Goal: Transaction & Acquisition: Book appointment/travel/reservation

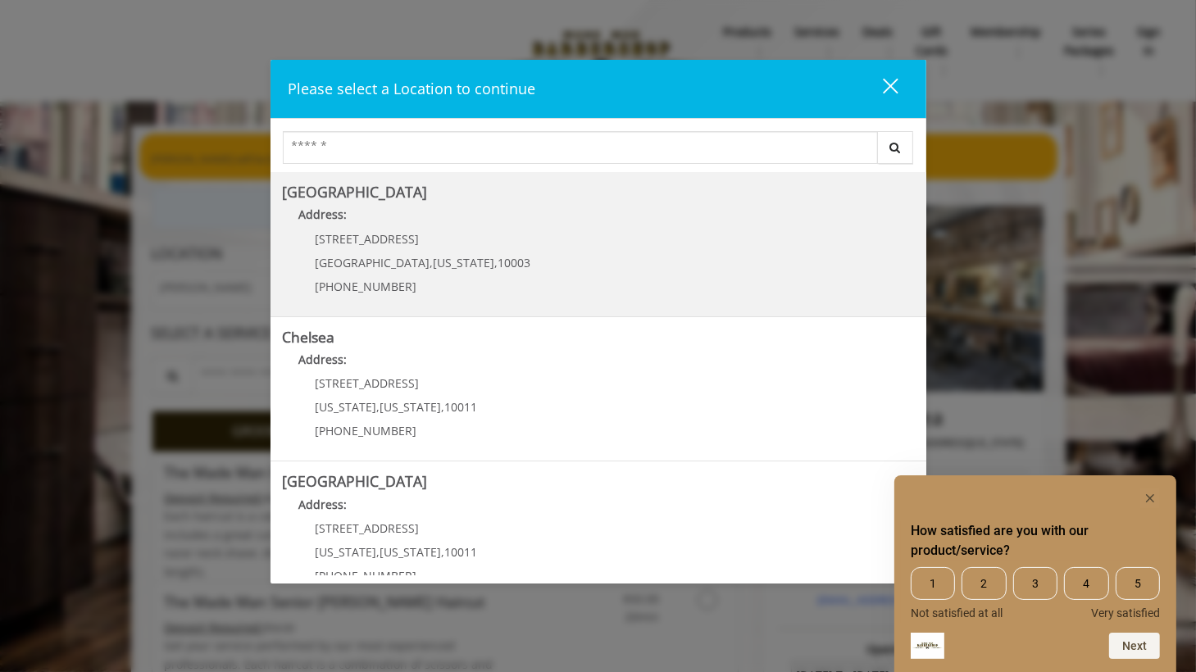
scroll to position [82, 0]
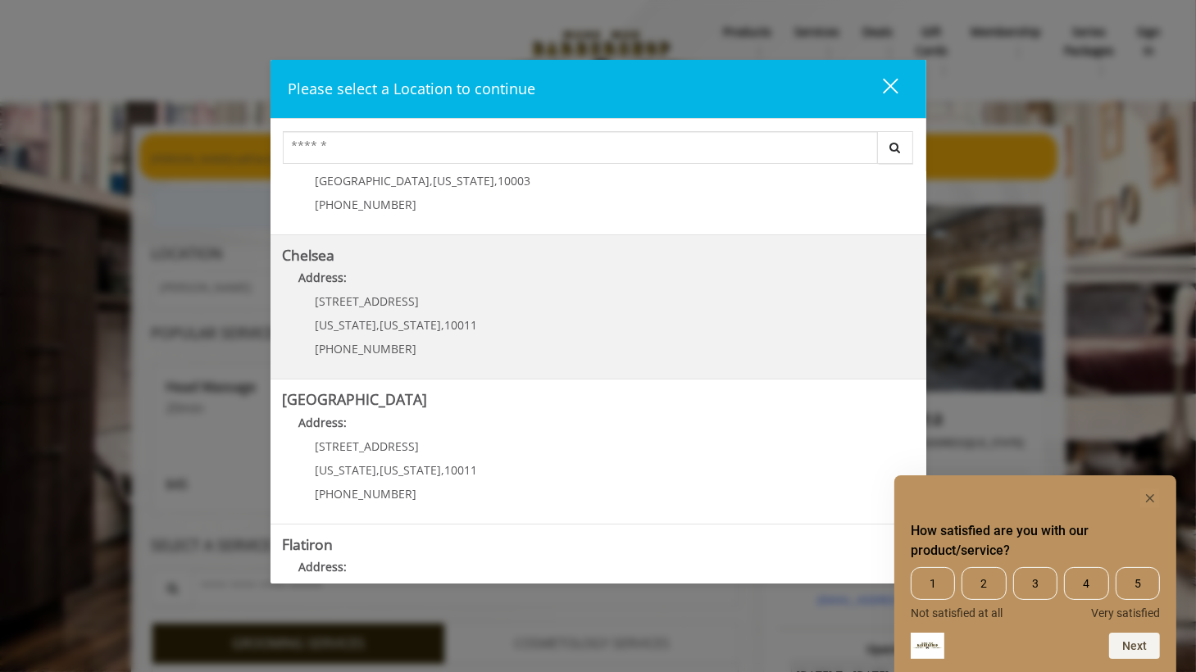
click at [390, 317] on span "New York" at bounding box center [410, 325] width 61 height 16
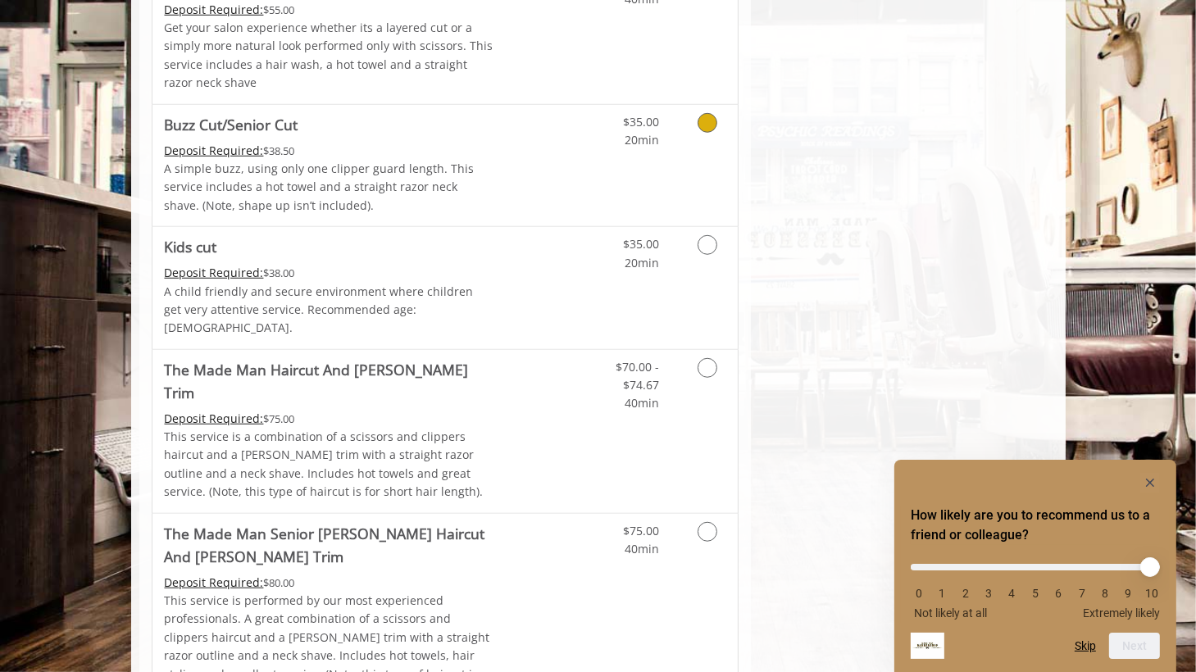
scroll to position [1148, 0]
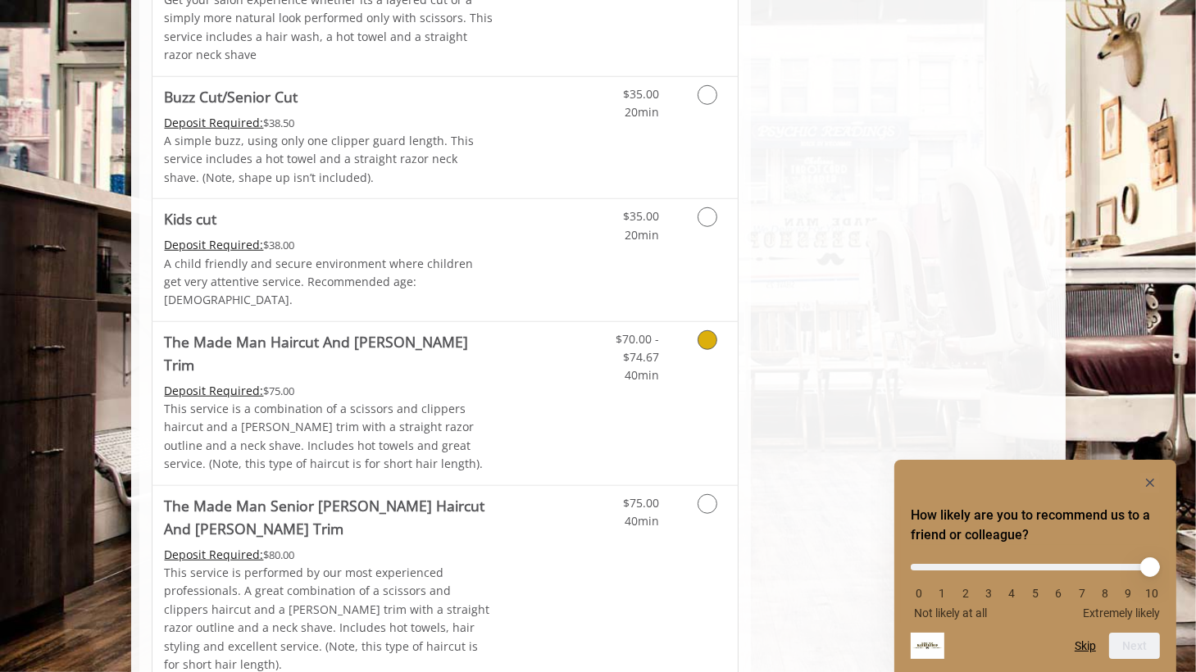
click at [711, 330] on icon "Grooming services" at bounding box center [708, 340] width 20 height 20
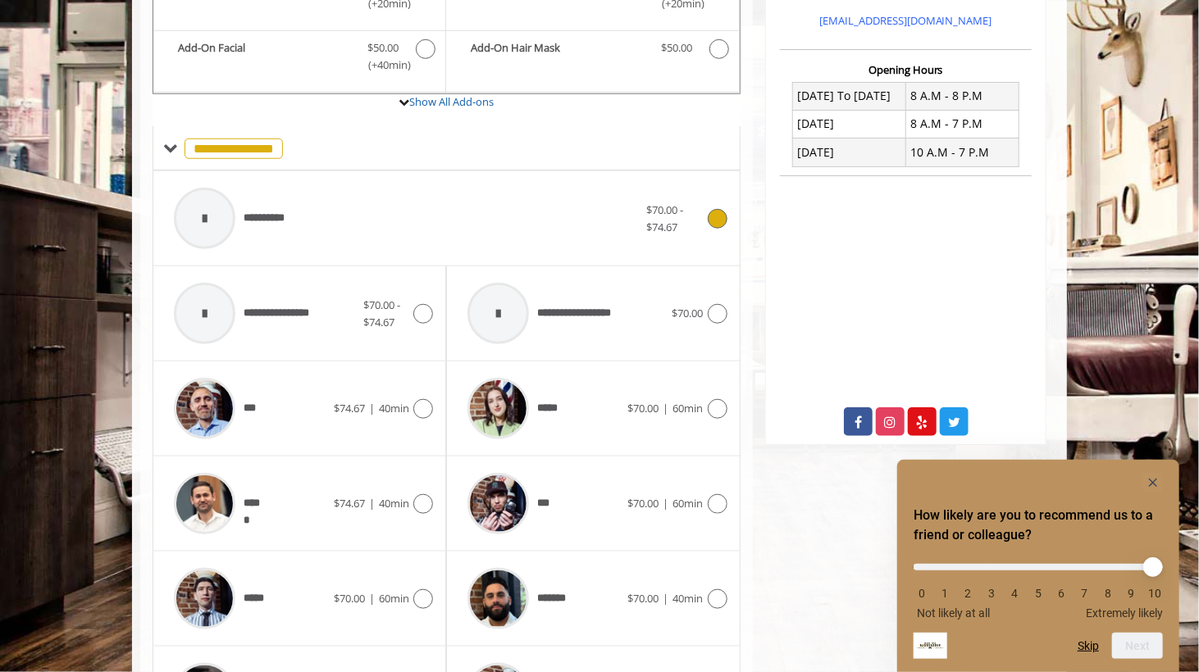
scroll to position [662, 0]
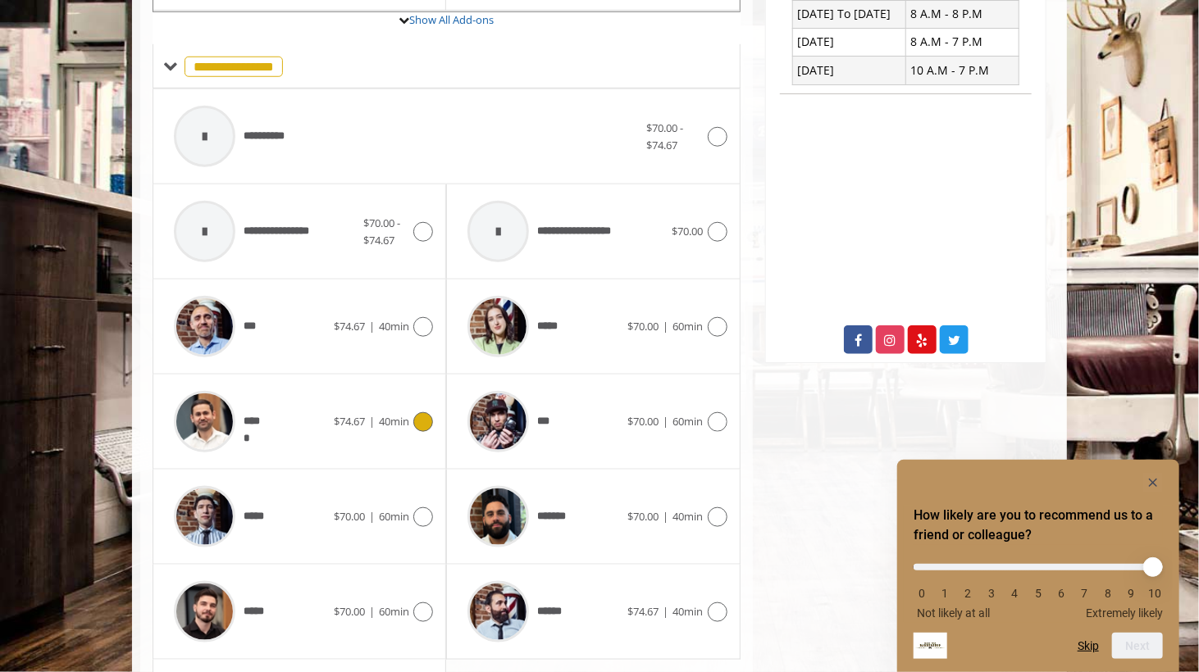
click at [430, 412] on icon at bounding box center [423, 422] width 20 height 20
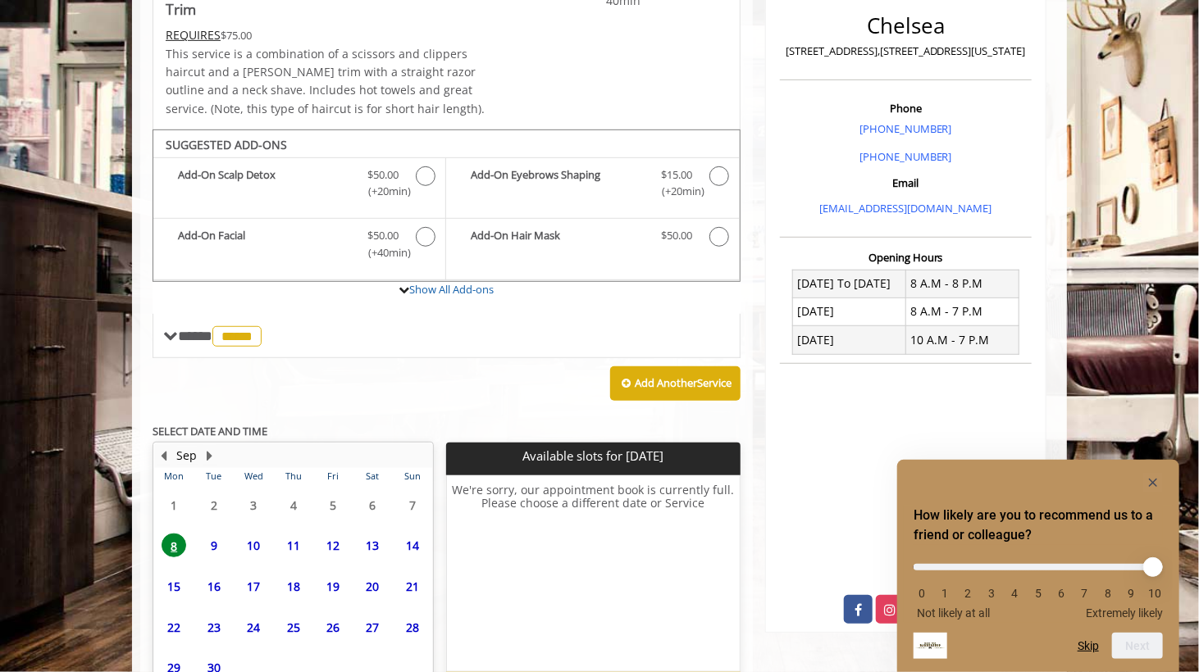
scroll to position [473, 0]
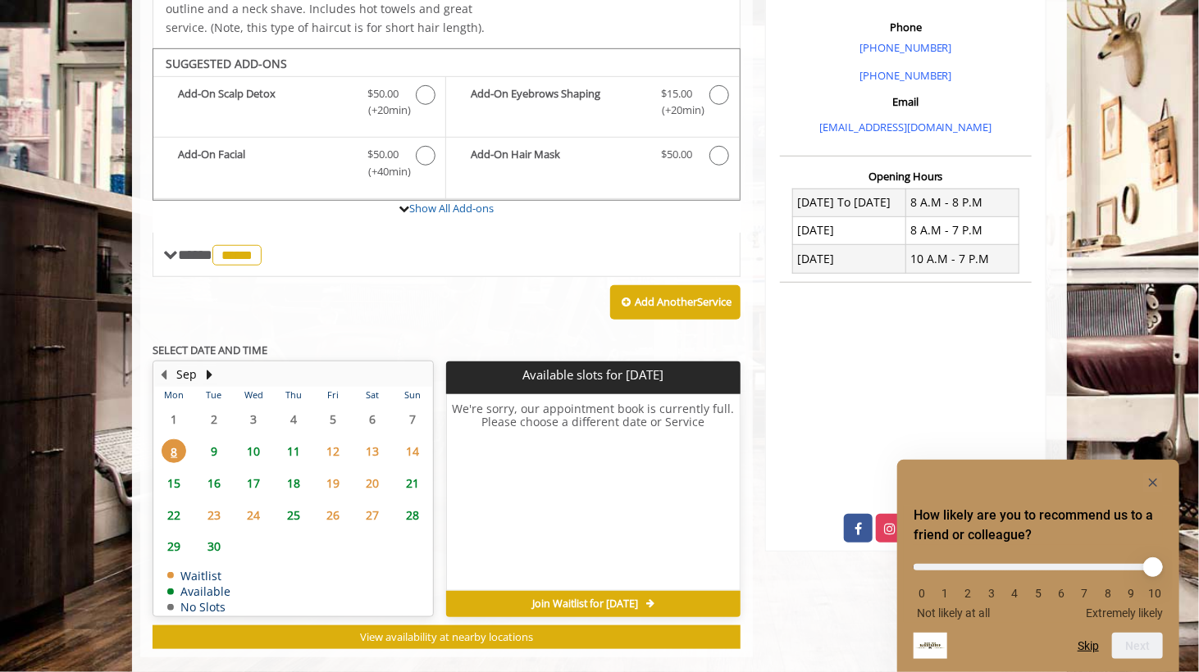
click at [213, 439] on span "9" at bounding box center [214, 451] width 25 height 24
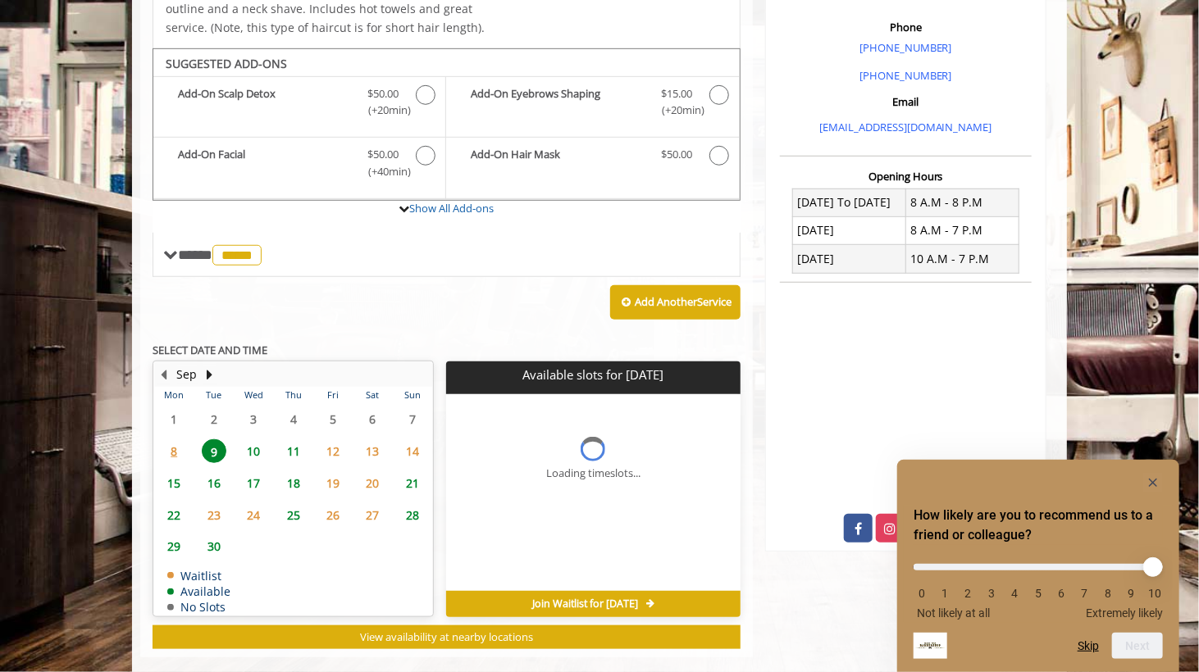
scroll to position [498, 0]
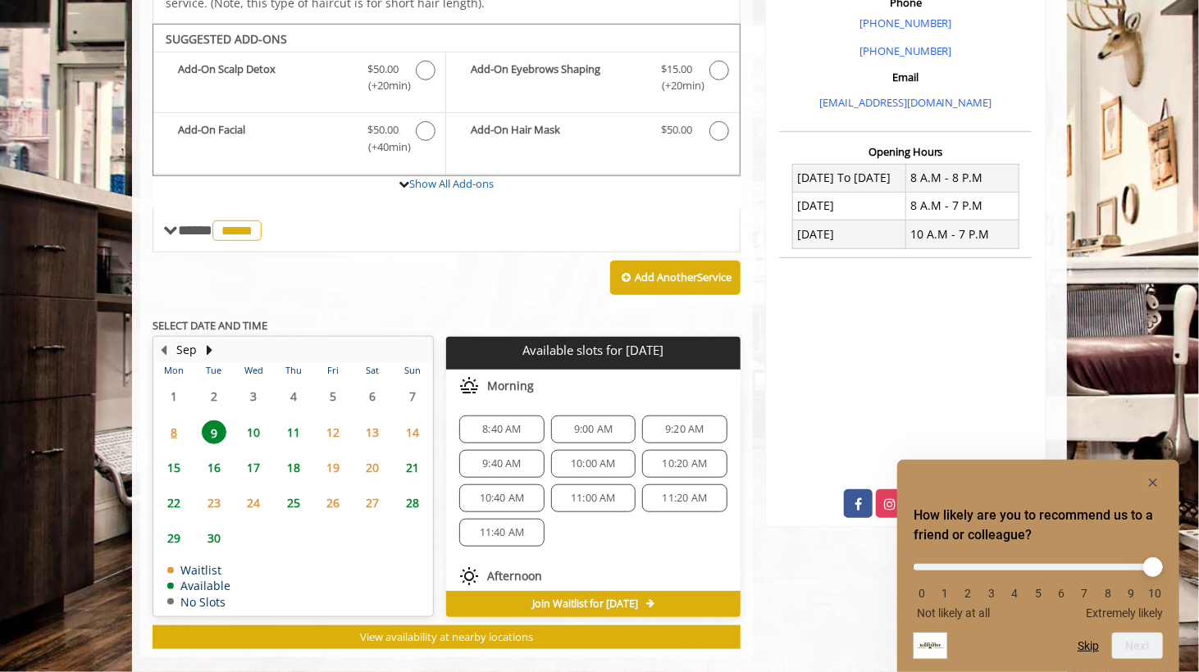
click at [173, 421] on span "8" at bounding box center [174, 433] width 25 height 24
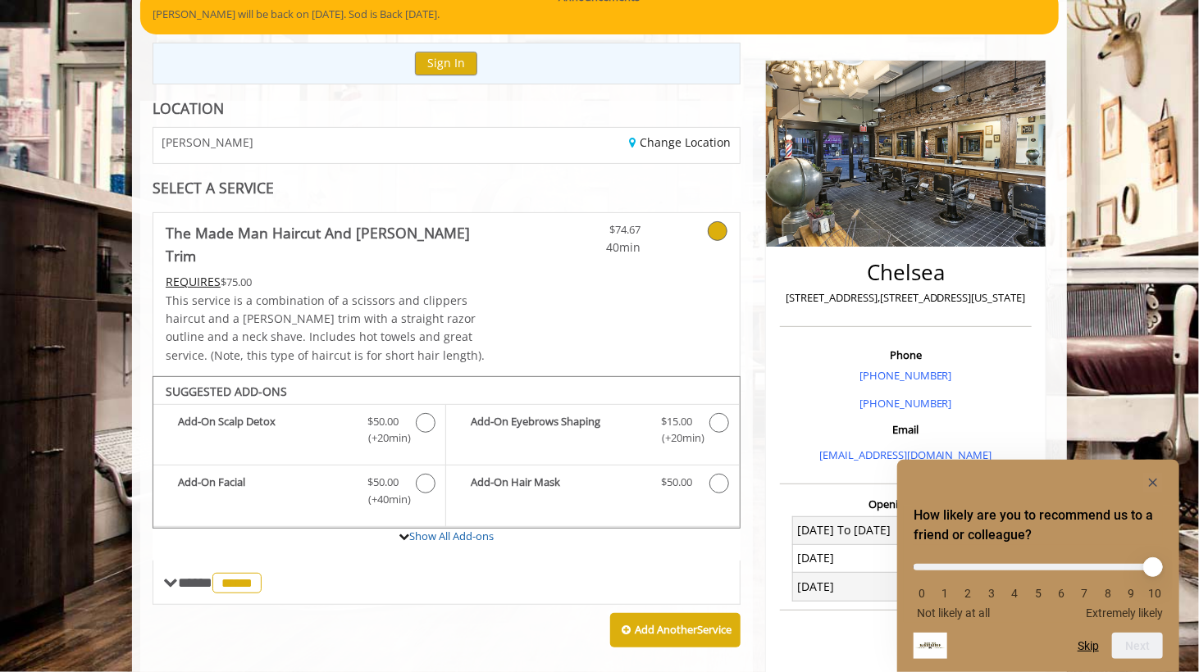
scroll to position [473, 0]
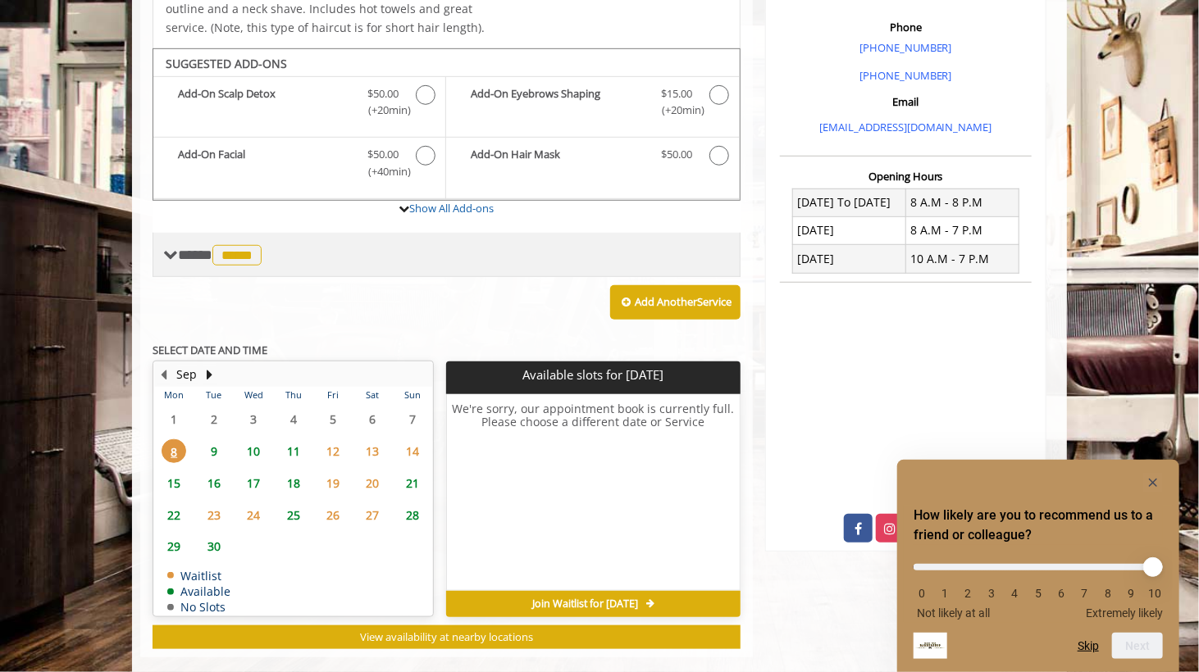
click at [171, 248] on span at bounding box center [170, 255] width 15 height 15
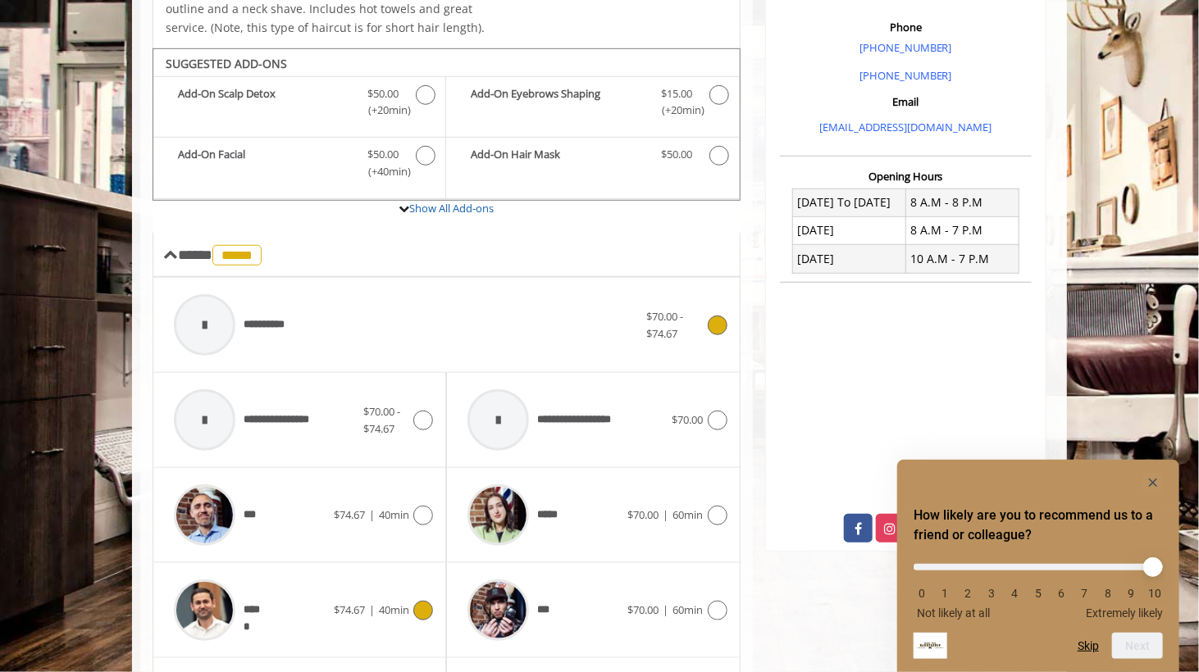
click at [719, 316] on icon at bounding box center [718, 326] width 20 height 20
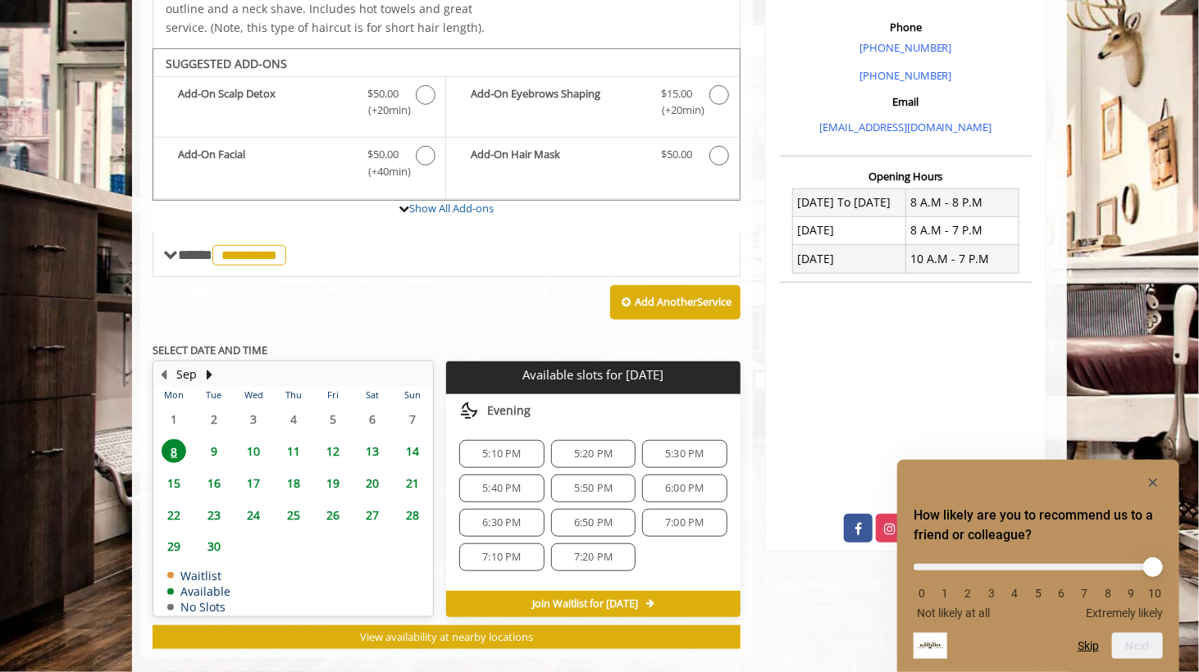
click at [523, 440] on div "5:10 PM" at bounding box center [501, 454] width 84 height 28
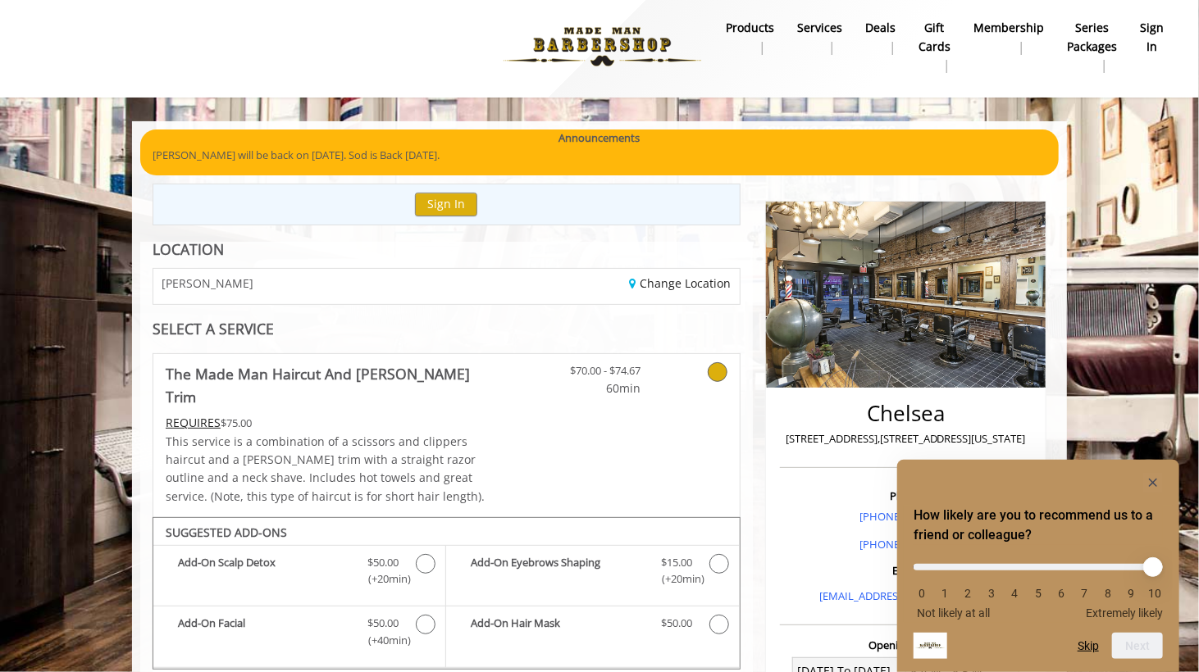
scroll to position [0, 0]
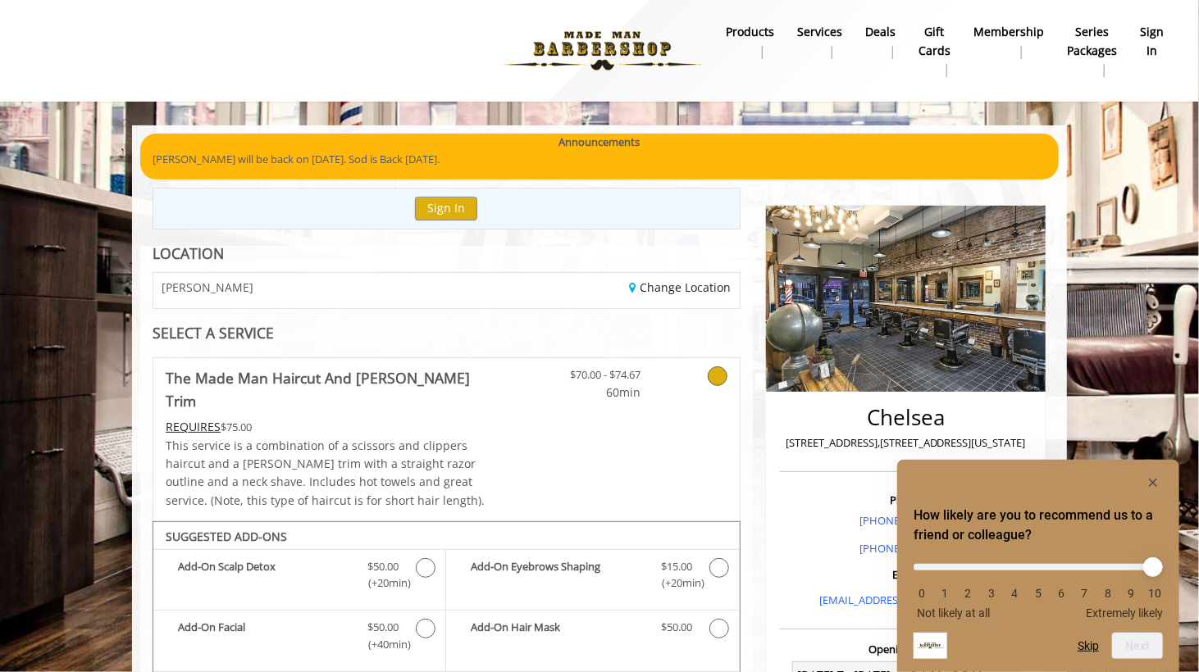
click at [1149, 39] on b "sign in" at bounding box center [1152, 41] width 24 height 37
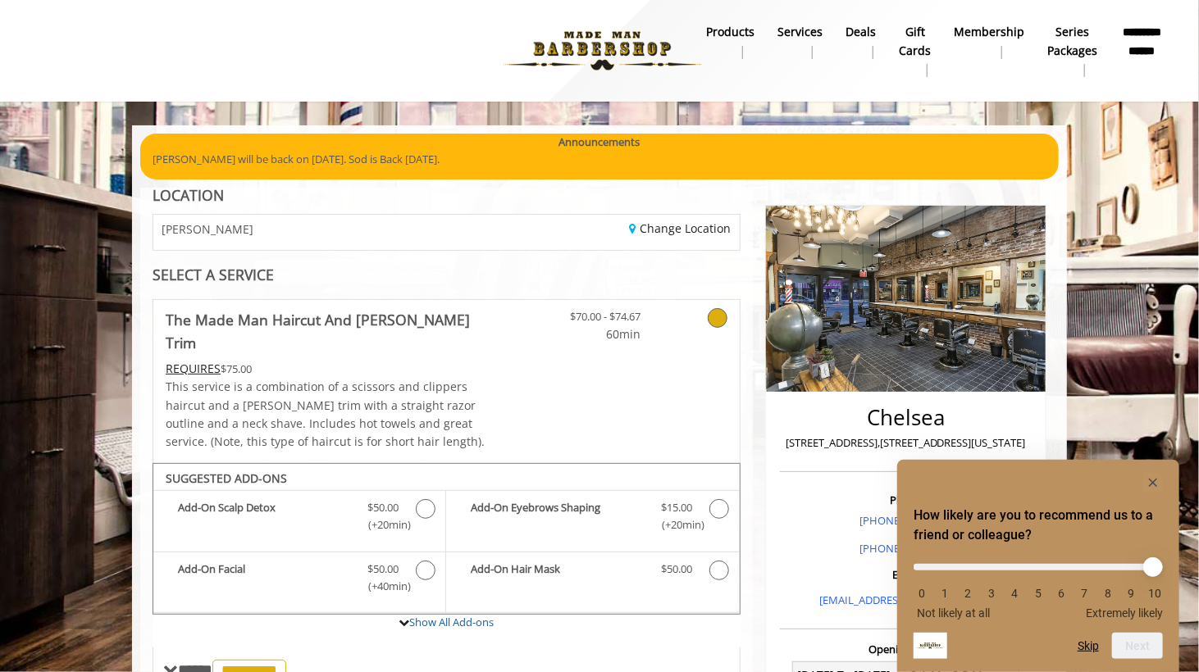
click at [1135, 43] on b "**********" at bounding box center [1141, 41] width 43 height 37
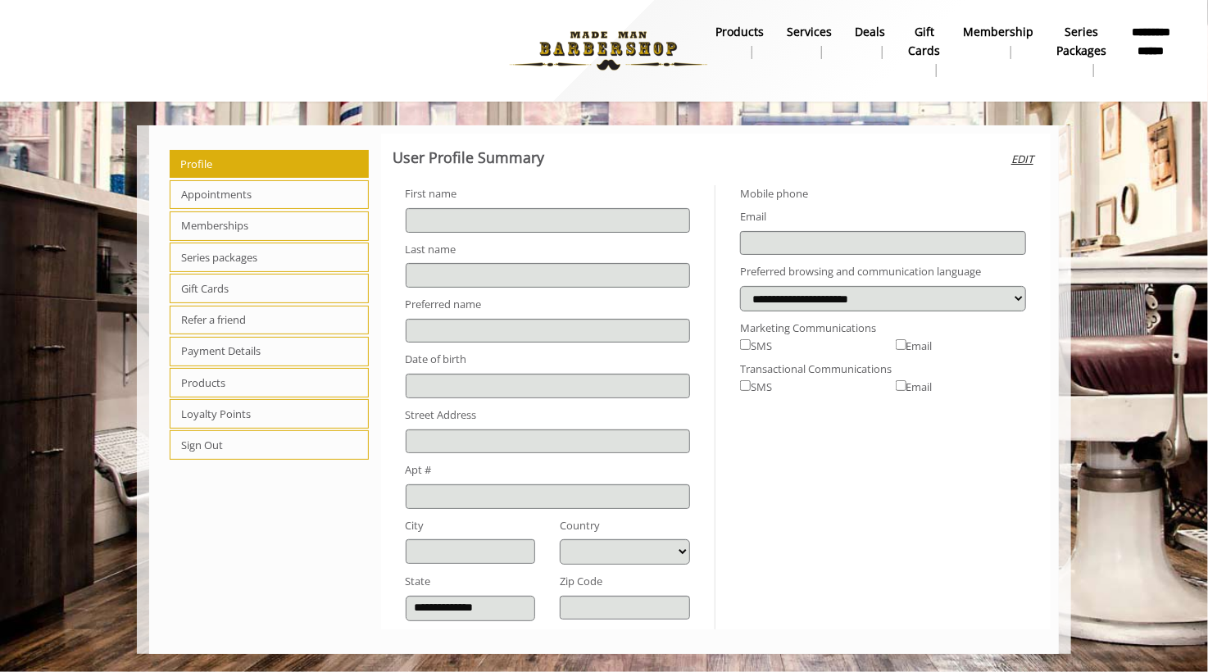
type input "*******"
type input "********"
type input "**********"
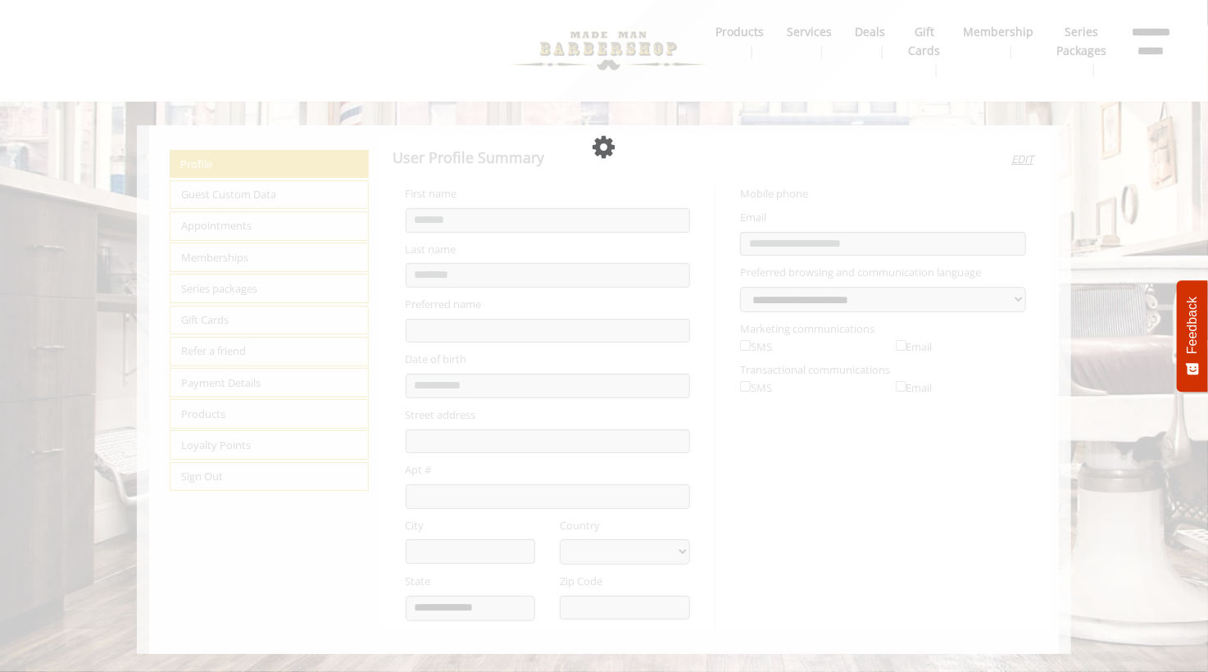
select select "***"
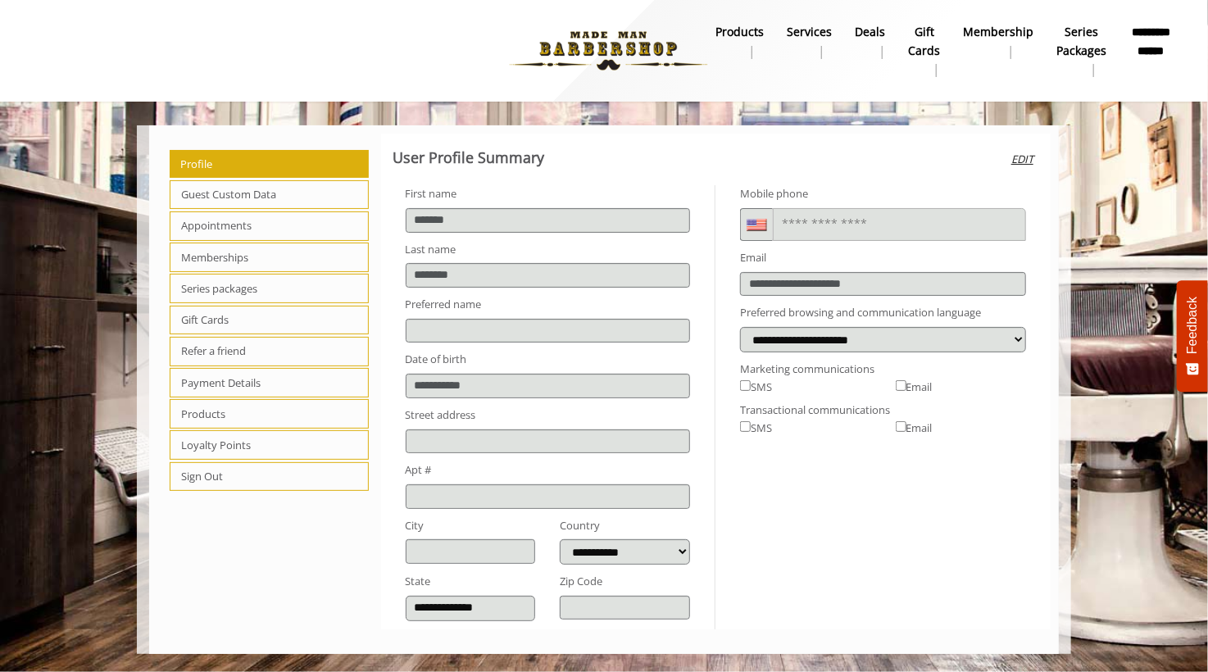
click at [247, 218] on span "Appointments" at bounding box center [269, 227] width 199 height 30
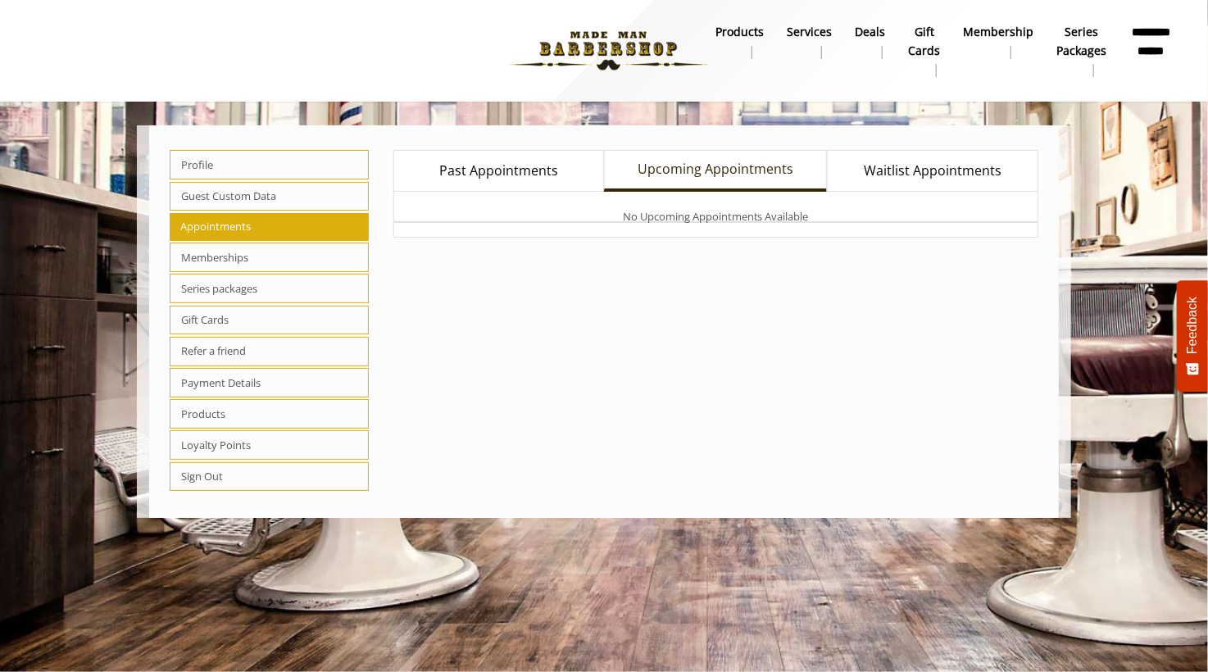
click at [476, 169] on span "Past Appointments" at bounding box center [498, 171] width 119 height 21
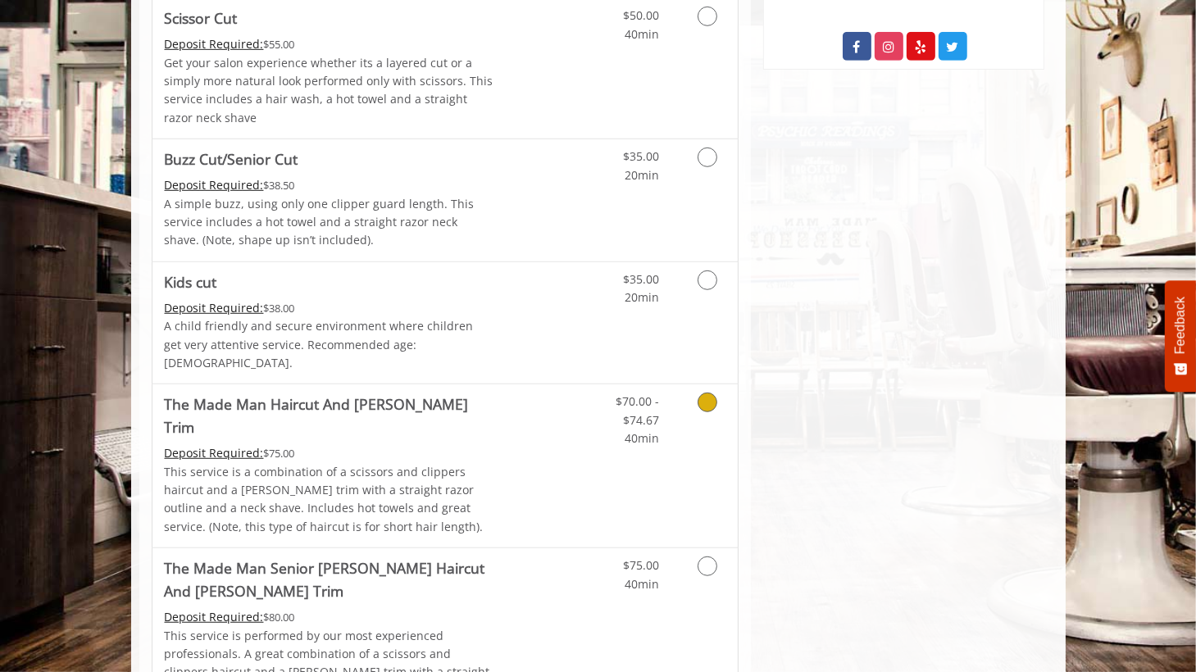
scroll to position [984, 0]
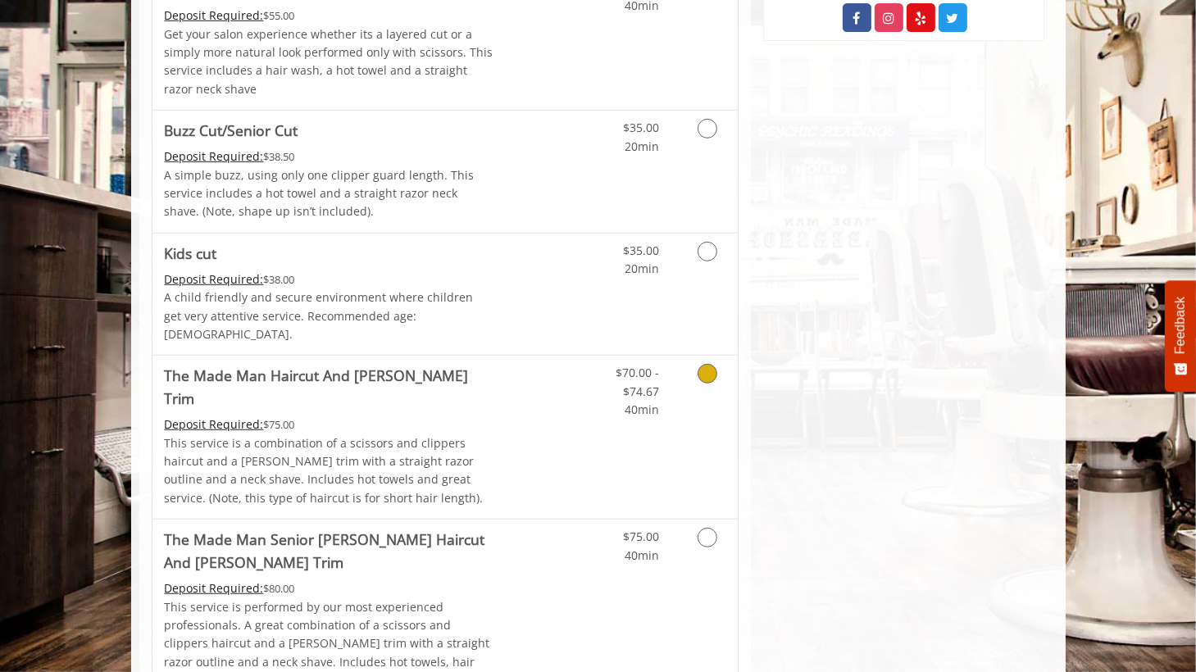
click at [709, 364] on icon "Grooming services" at bounding box center [708, 374] width 20 height 20
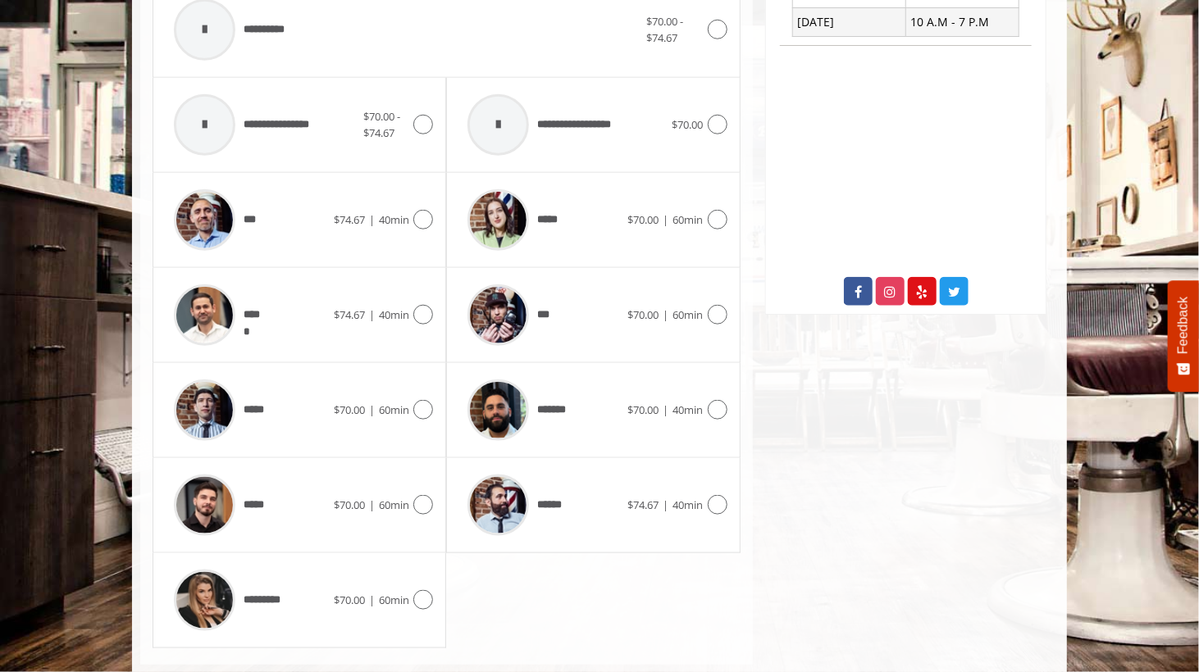
scroll to position [717, 0]
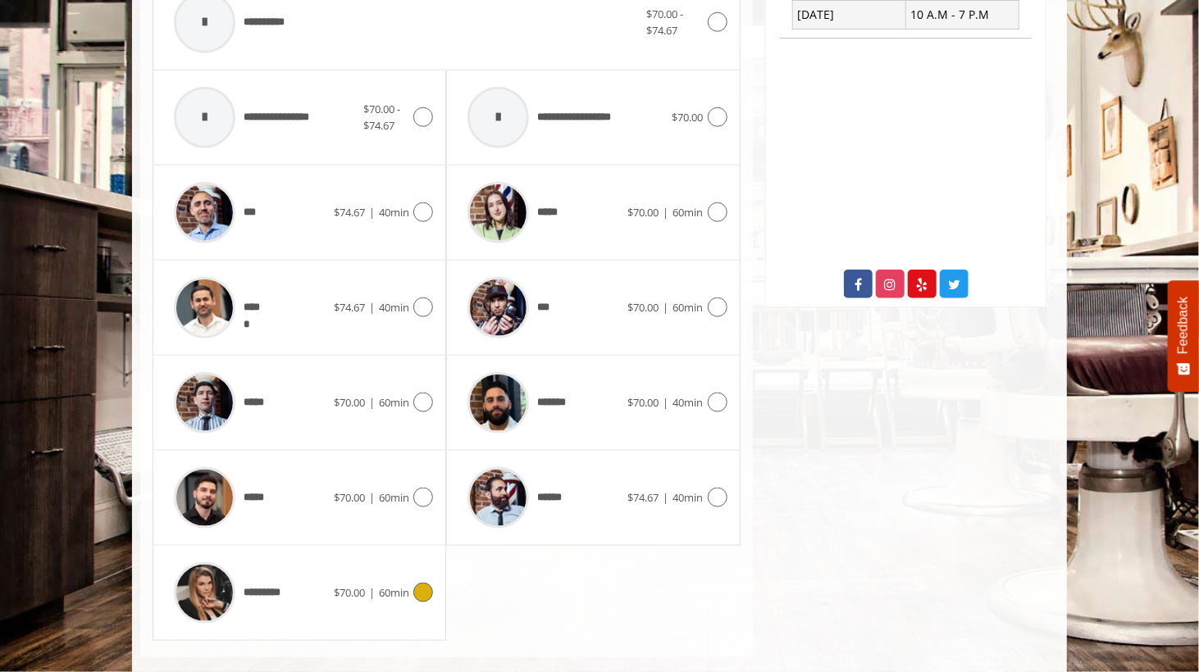
click at [426, 583] on icon at bounding box center [423, 593] width 20 height 20
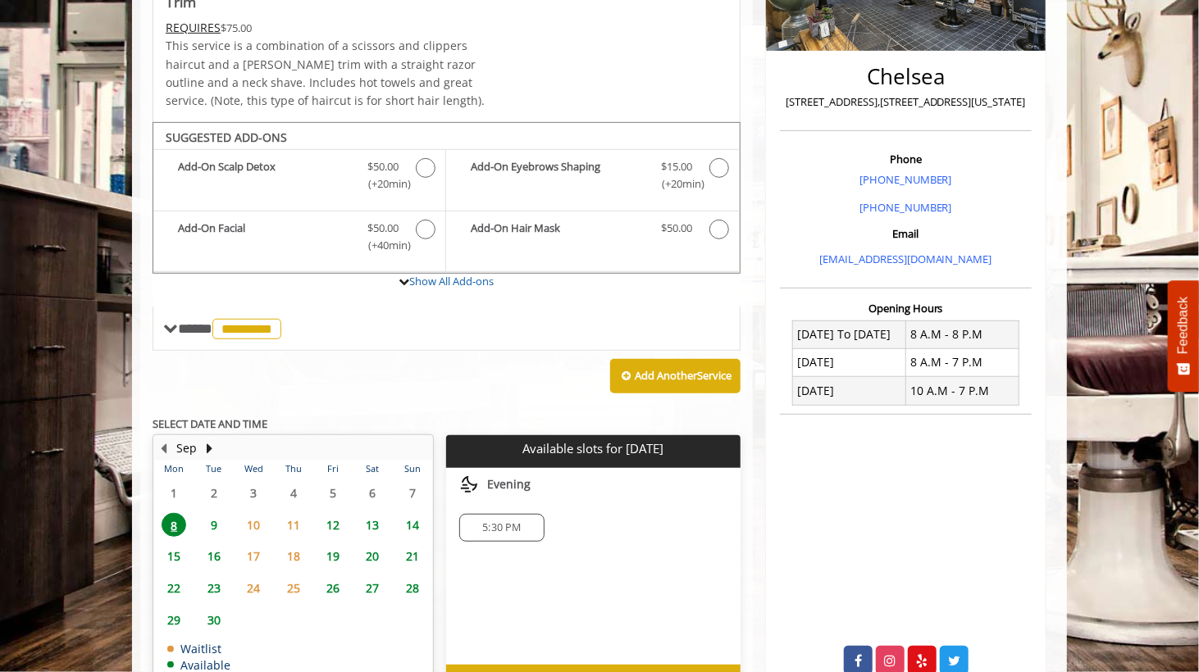
scroll to position [350, 0]
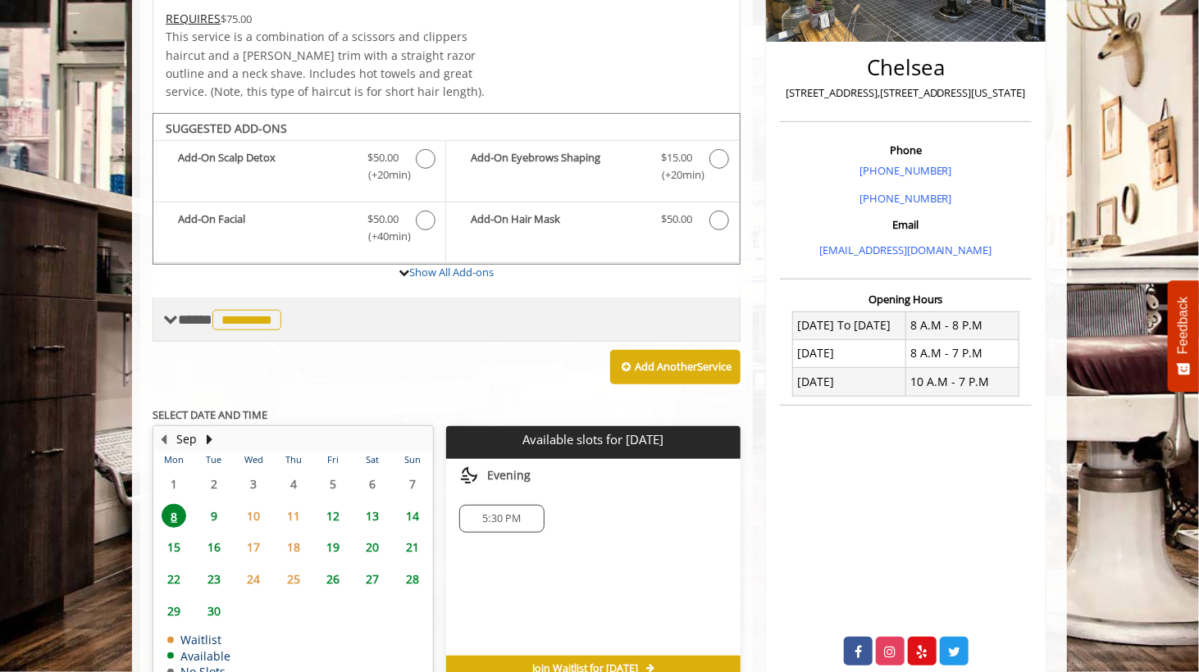
click at [189, 312] on span "**** ********* ********" at bounding box center [231, 319] width 107 height 15
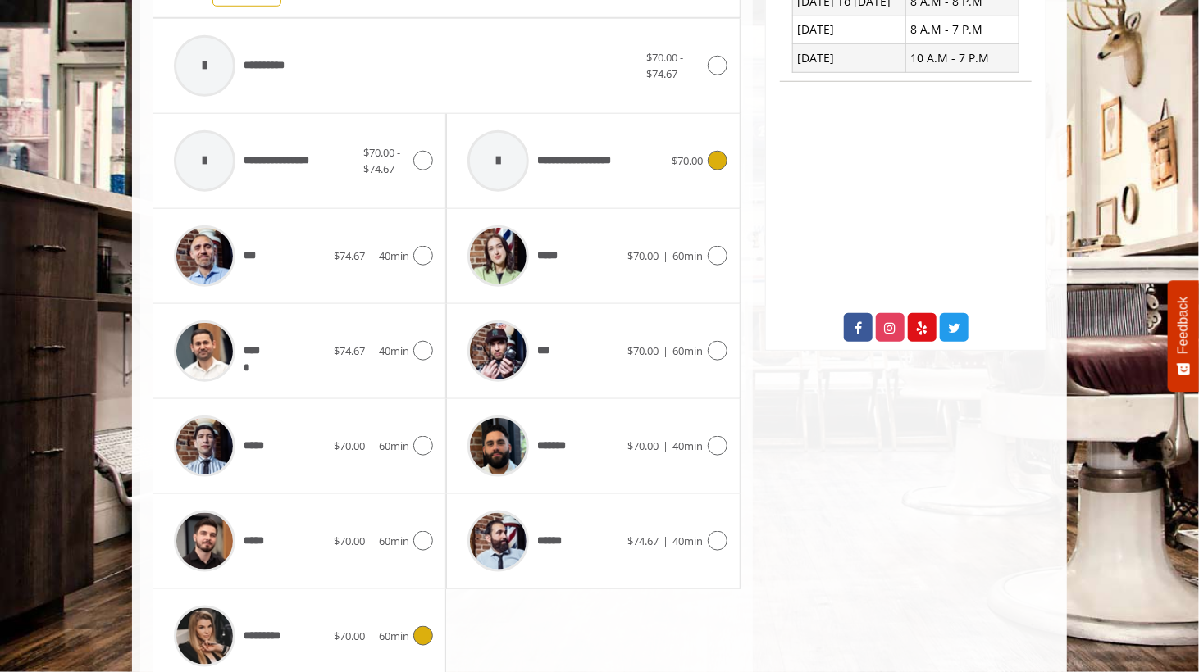
scroll to position [678, 0]
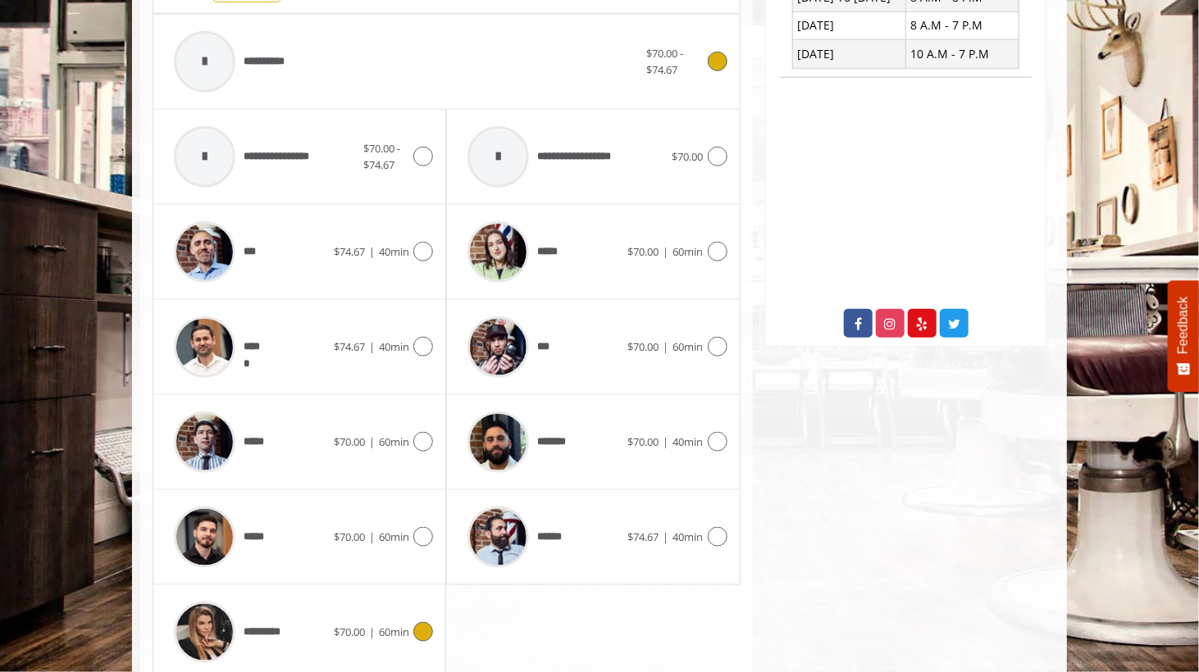
click at [303, 39] on div "**********" at bounding box center [406, 62] width 480 height 78
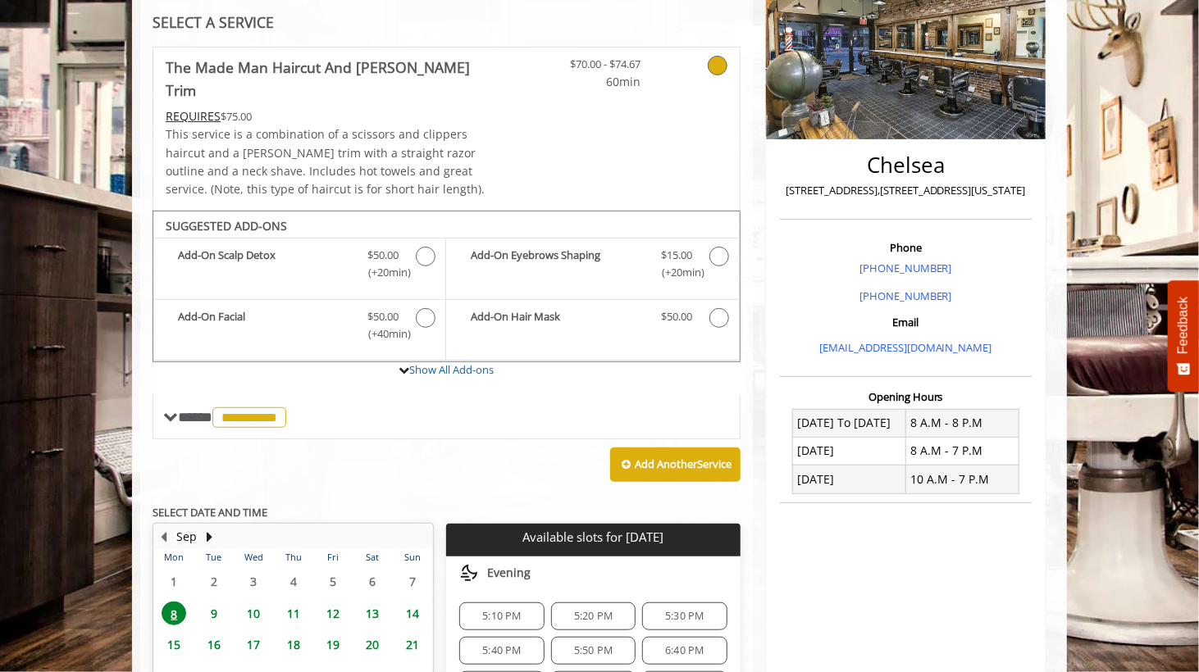
scroll to position [416, 0]
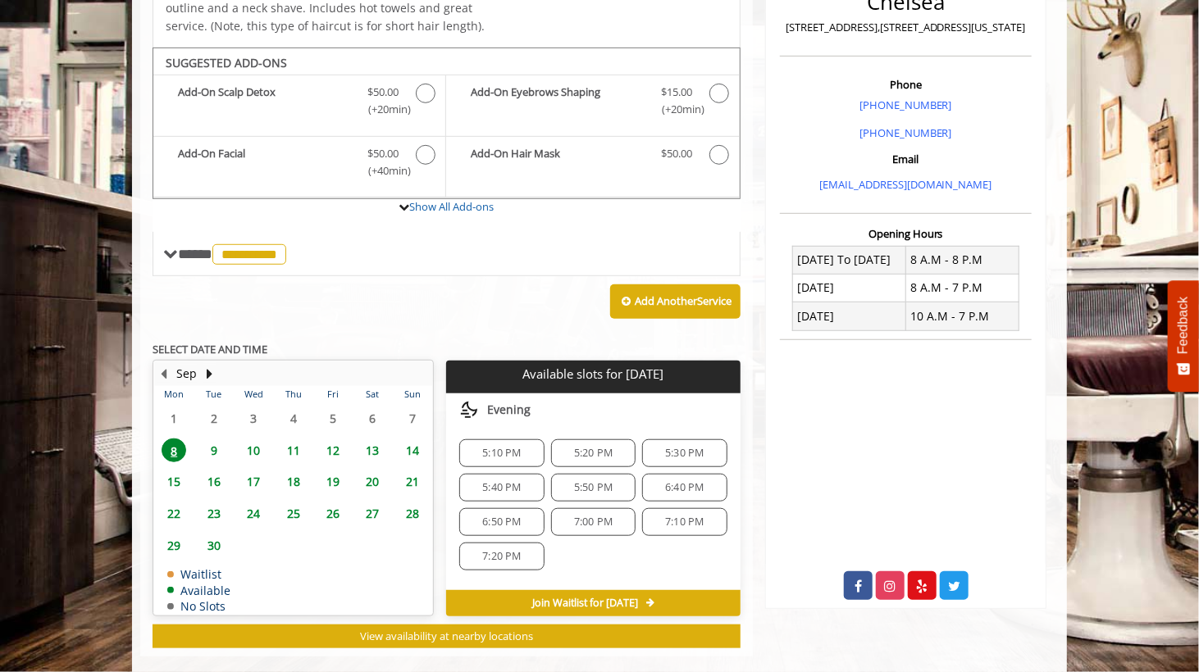
click at [507, 447] on span "5:10 PM" at bounding box center [501, 453] width 39 height 13
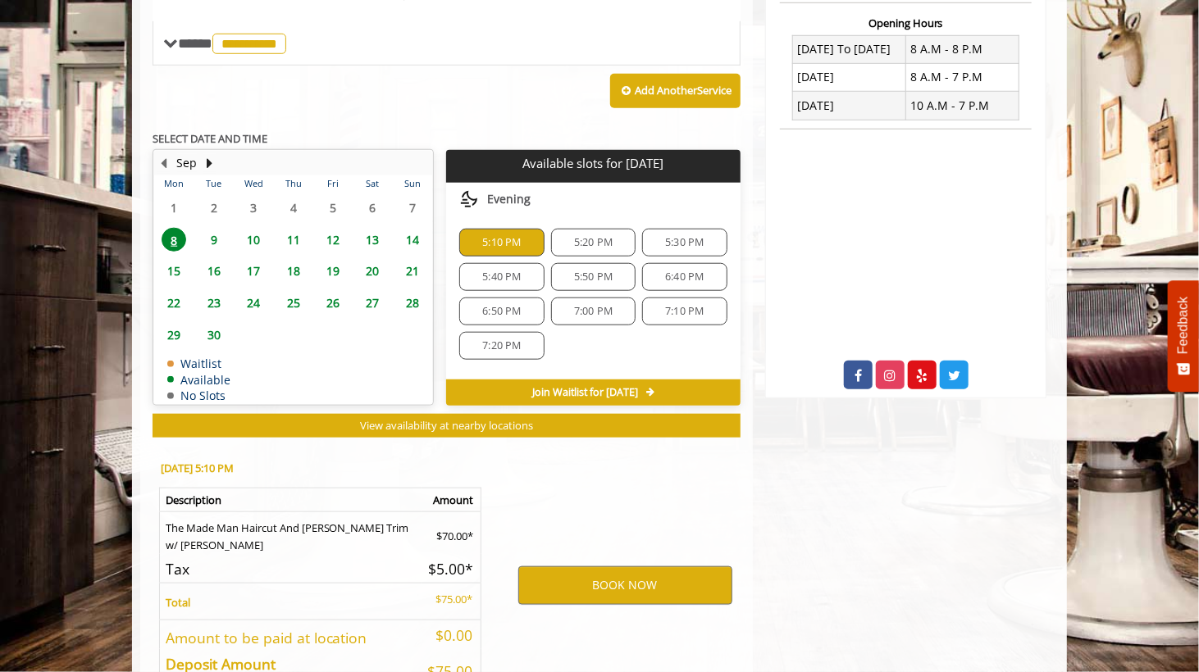
scroll to position [711, 0]
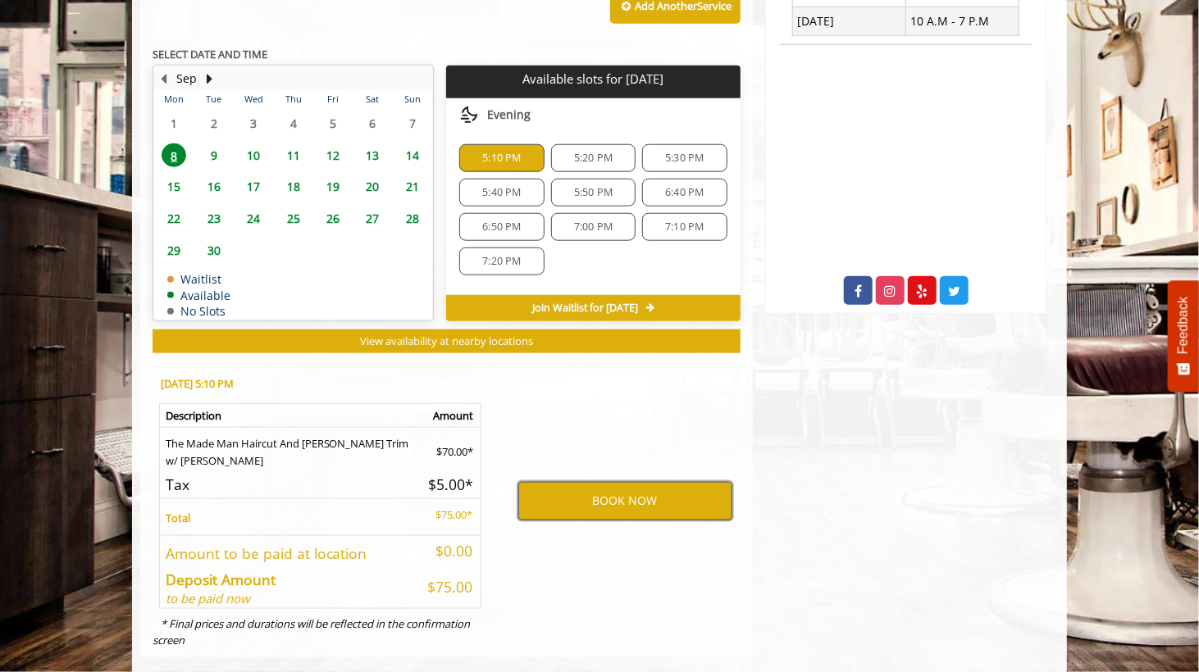
click at [636, 482] on button "BOOK NOW" at bounding box center [625, 501] width 214 height 38
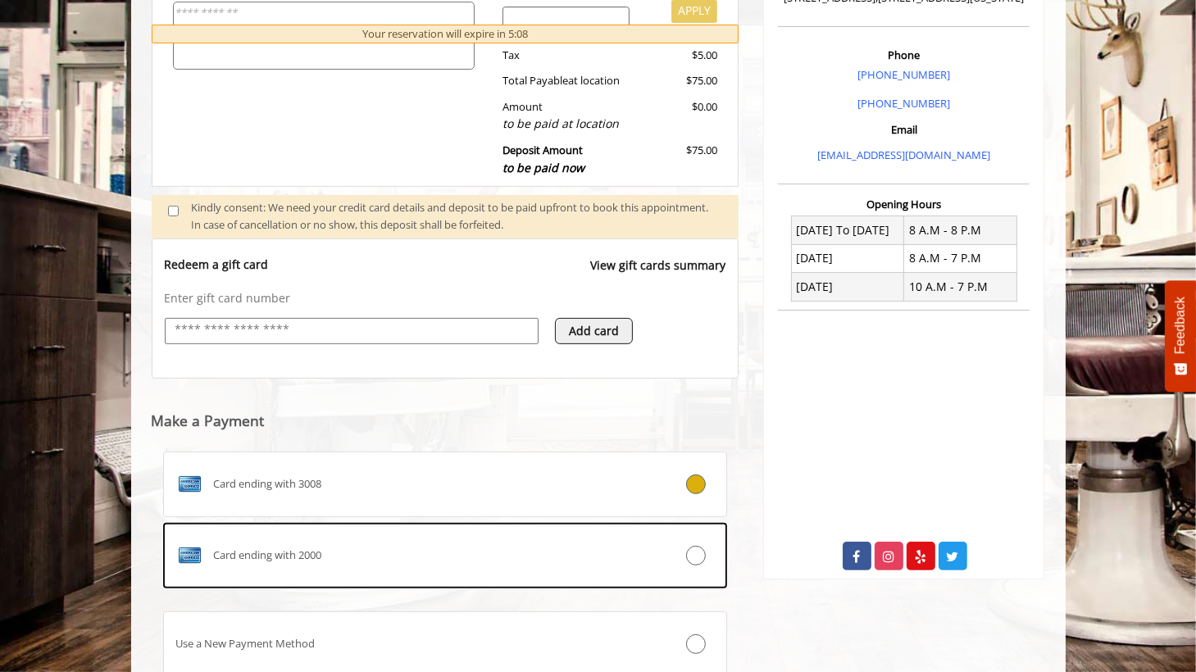
scroll to position [481, 0]
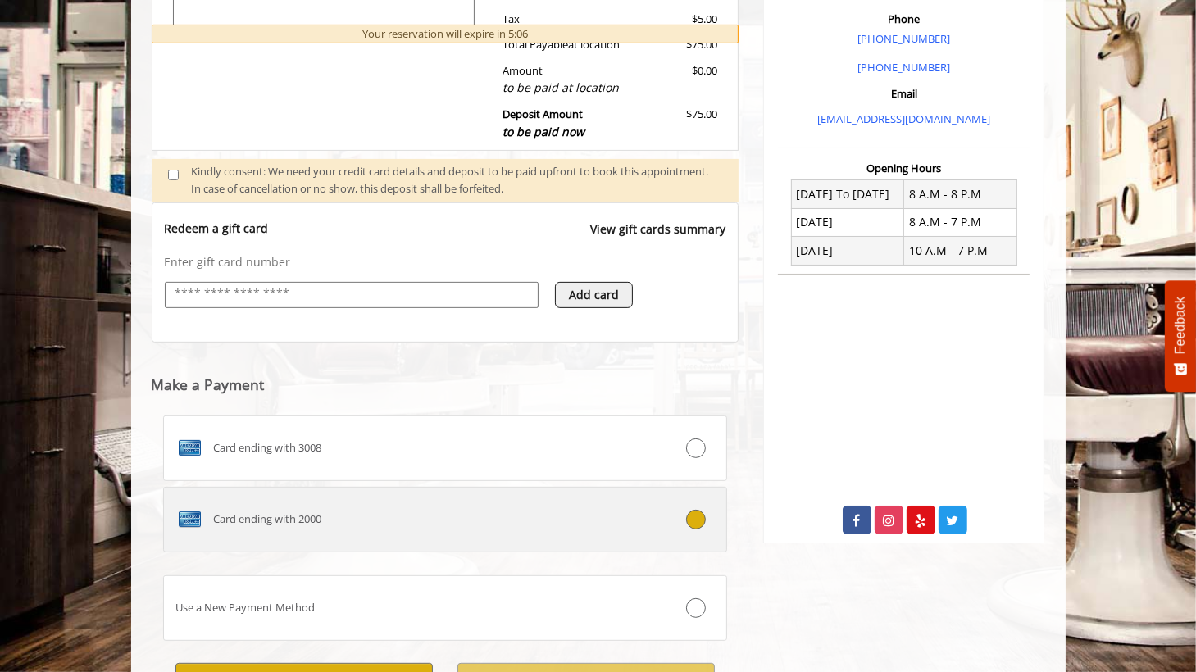
click at [587, 517] on div "Card ending with 2000" at bounding box center [398, 520] width 469 height 26
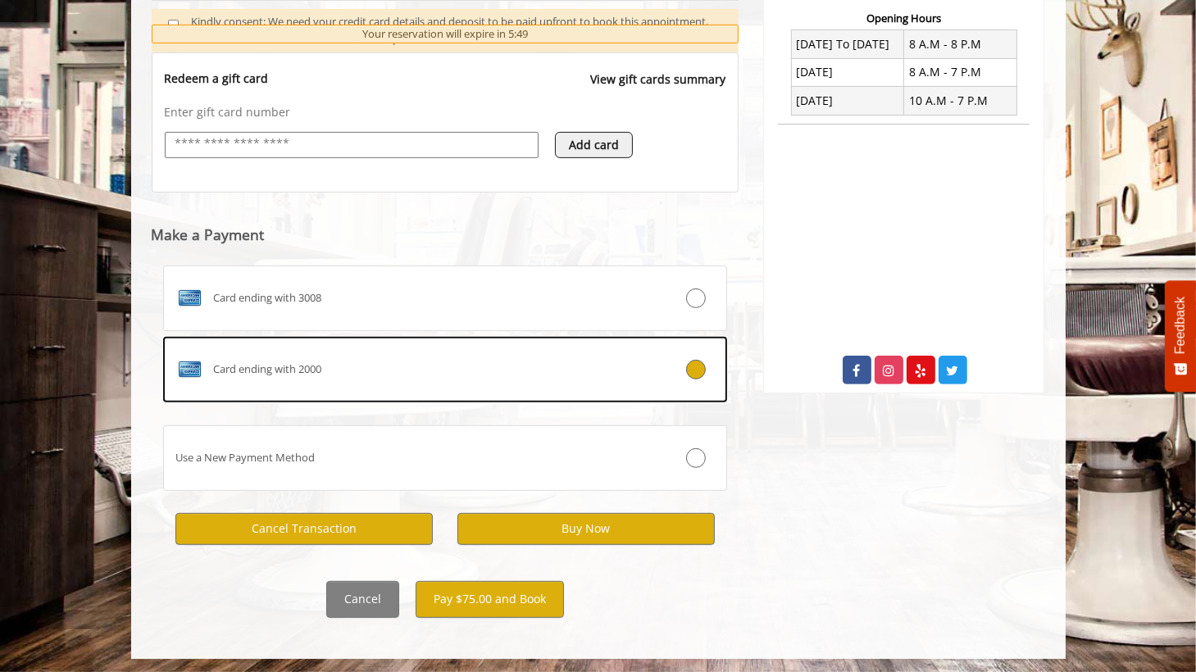
scroll to position [633, 0]
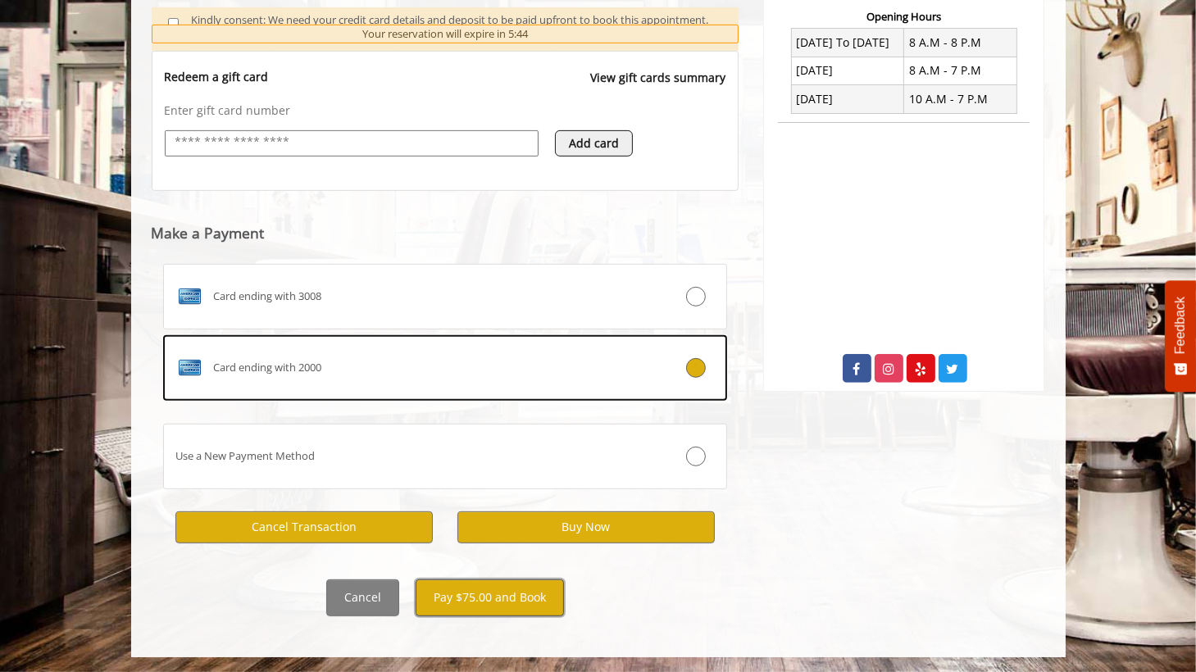
click at [479, 596] on button "Pay $75.00 and Book" at bounding box center [490, 598] width 148 height 37
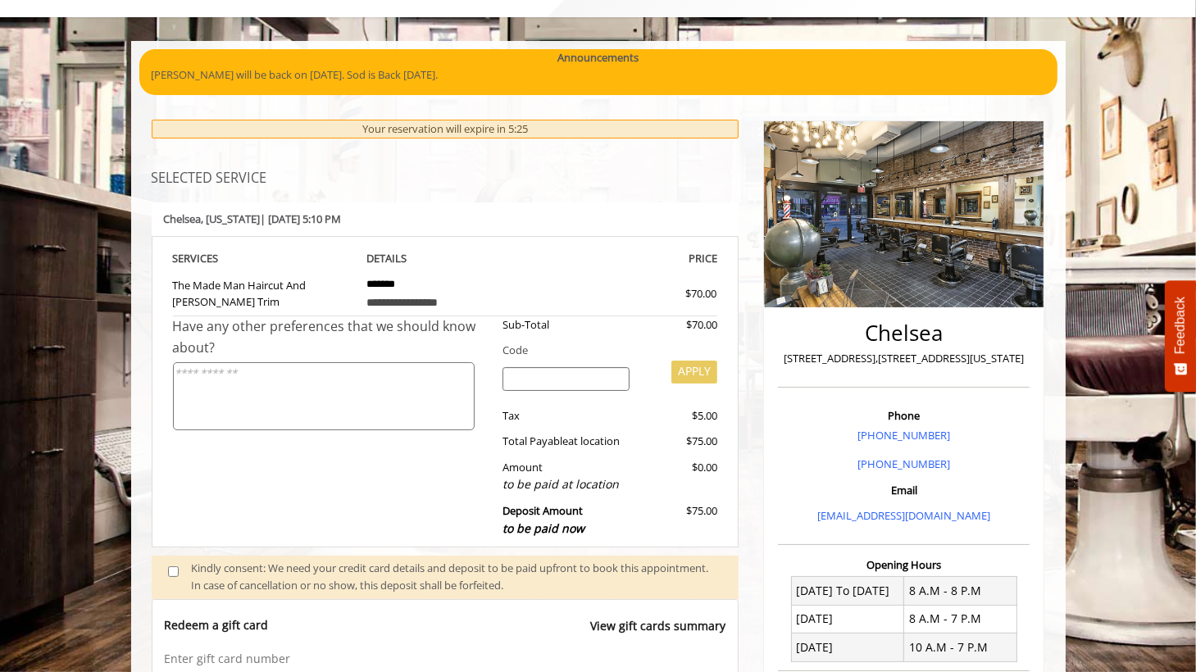
scroll to position [0, 0]
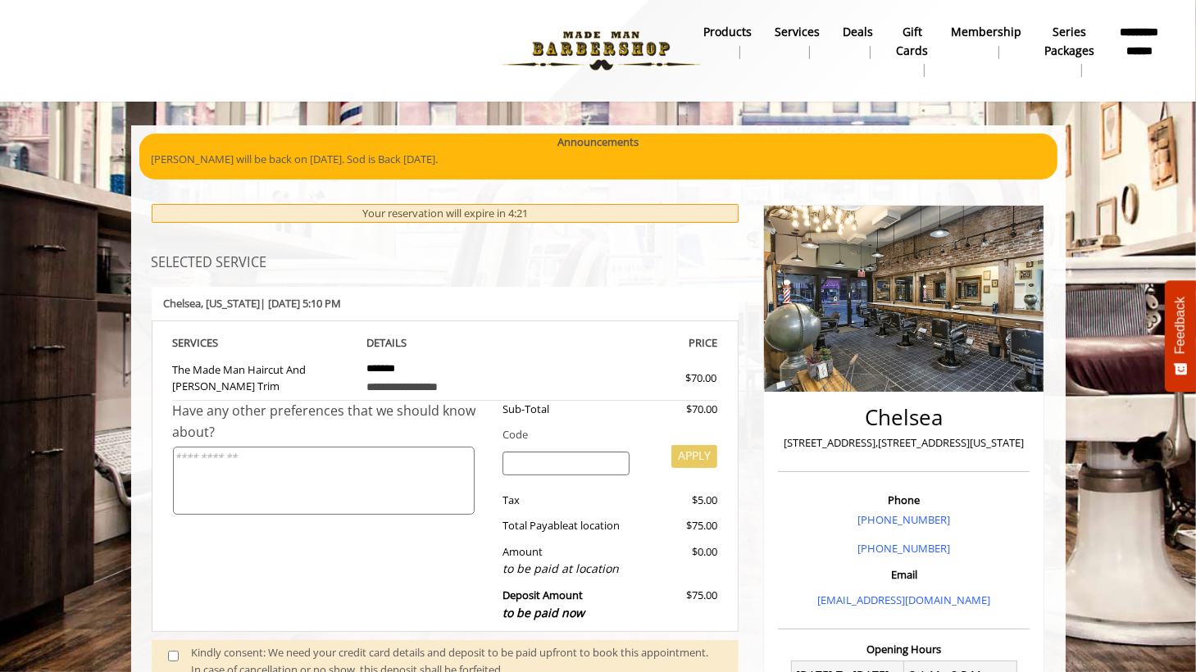
click at [394, 571] on div "Have any other preferences that we should know about?" at bounding box center [332, 516] width 318 height 230
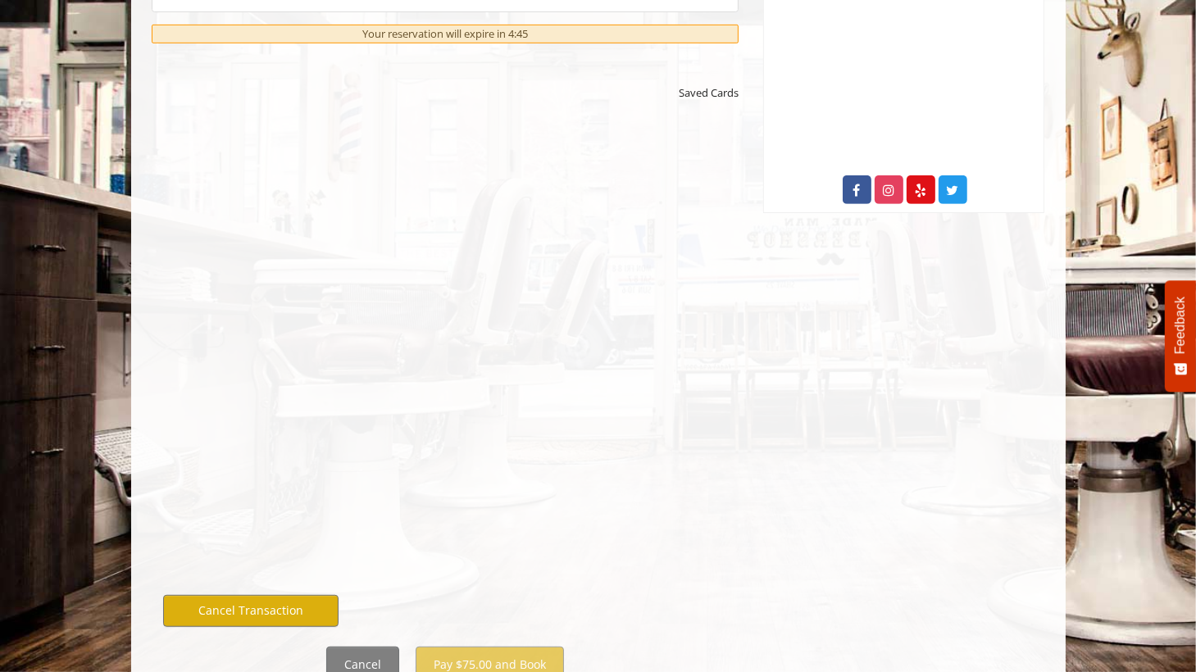
scroll to position [820, 0]
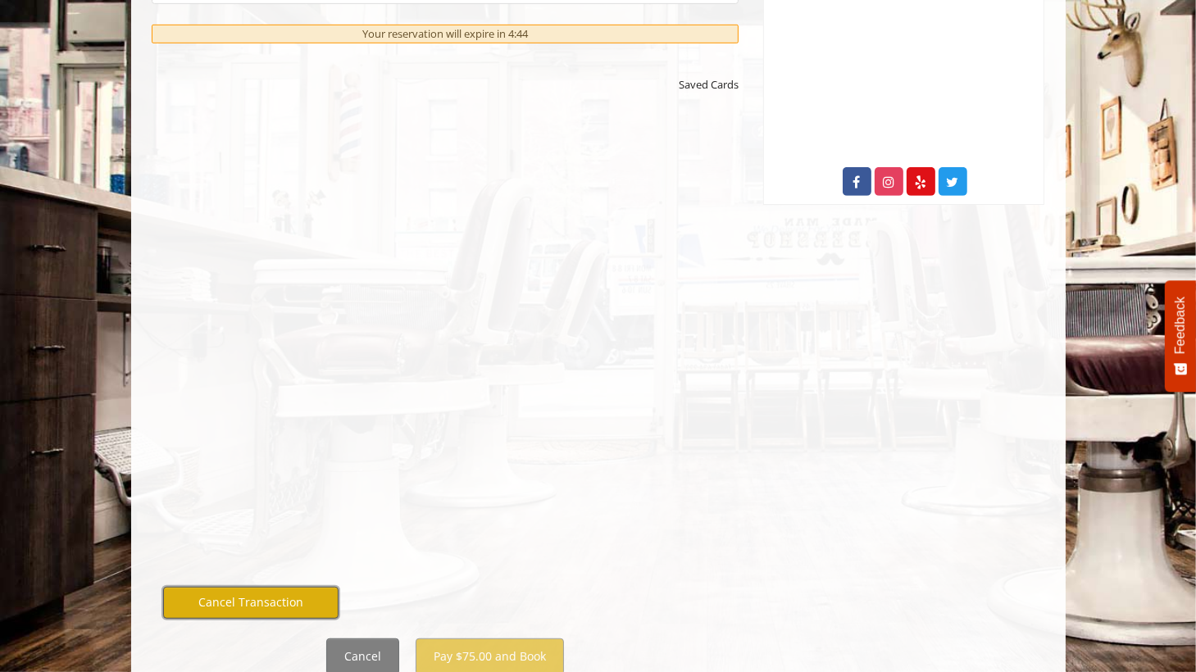
click at [233, 600] on button "Cancel Transaction" at bounding box center [251, 603] width 176 height 32
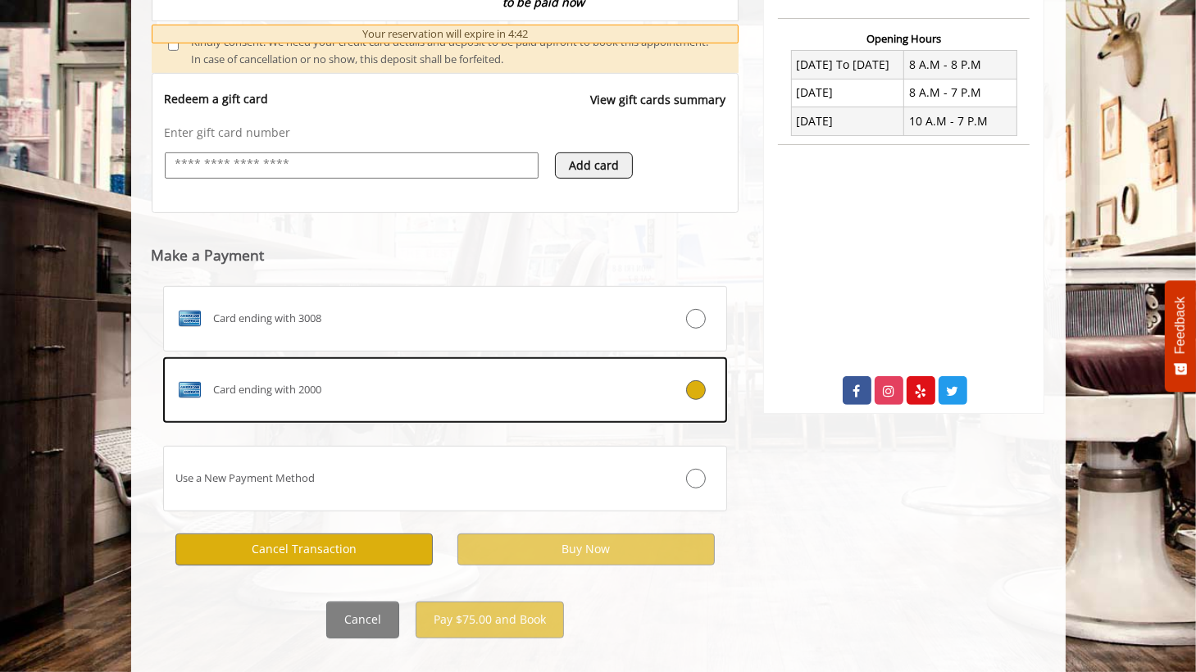
scroll to position [633, 0]
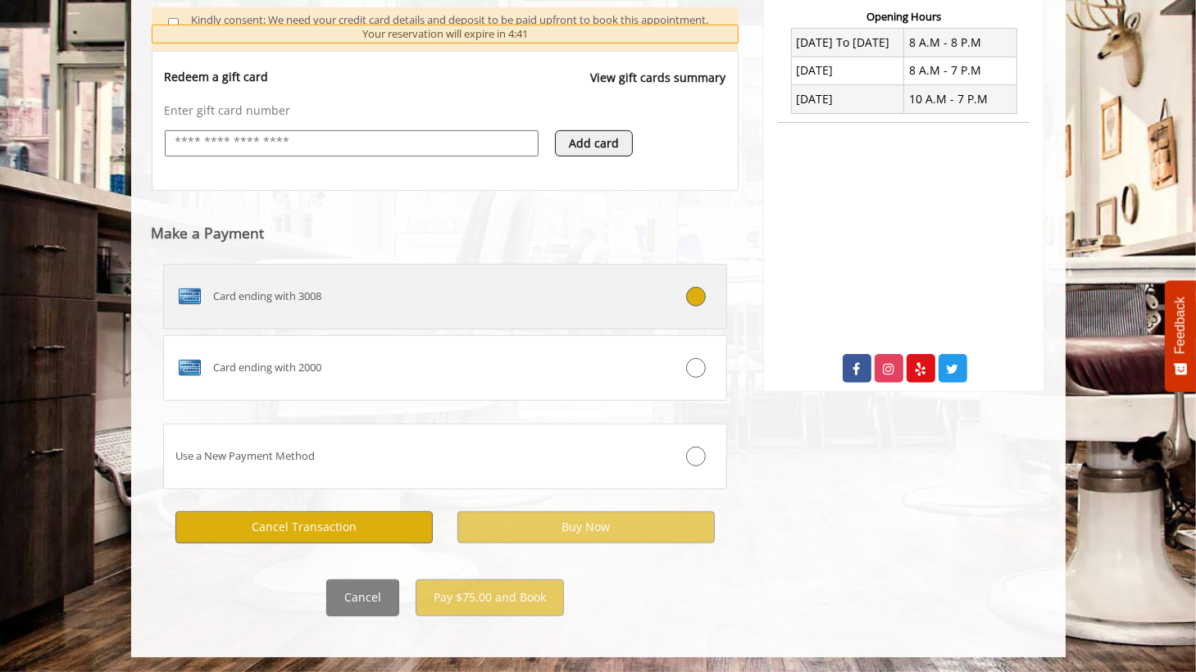
click at [524, 294] on div "Card ending with 3008" at bounding box center [398, 297] width 469 height 26
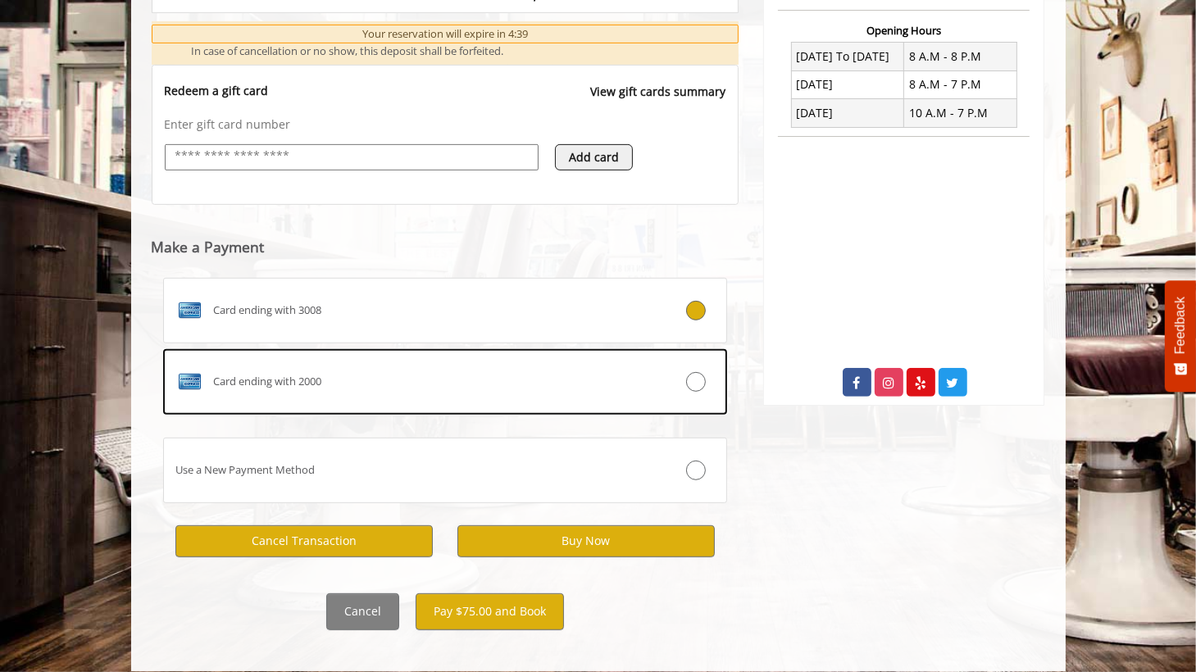
scroll to position [624, 0]
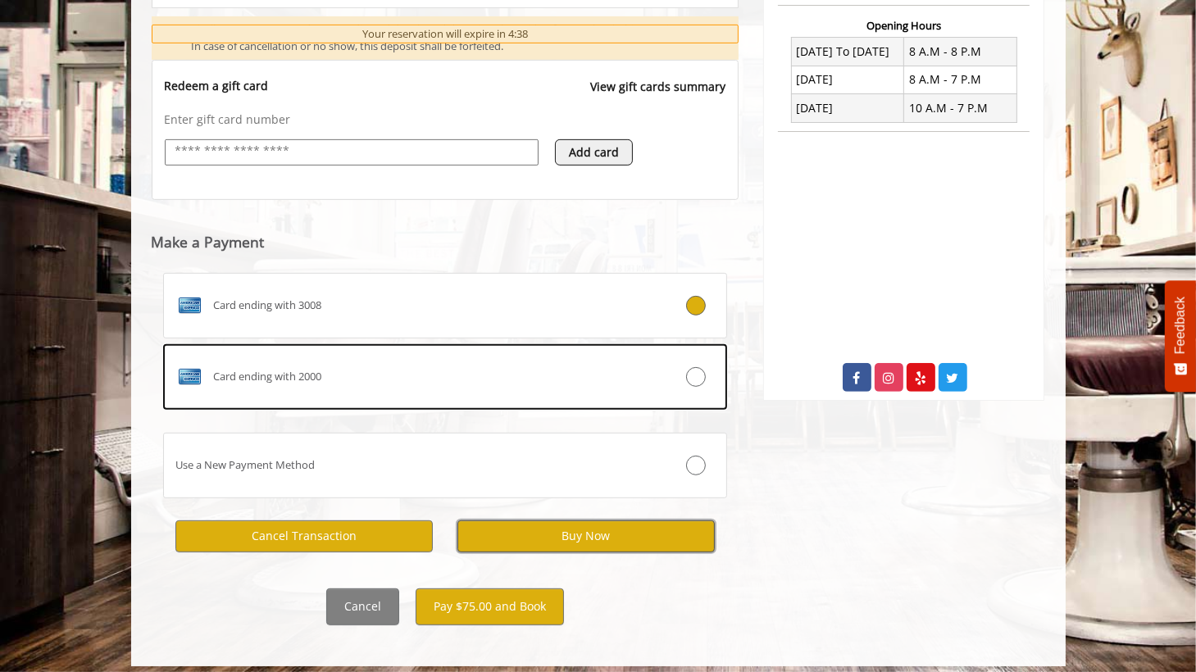
click at [585, 535] on button "Buy Now" at bounding box center [585, 537] width 257 height 32
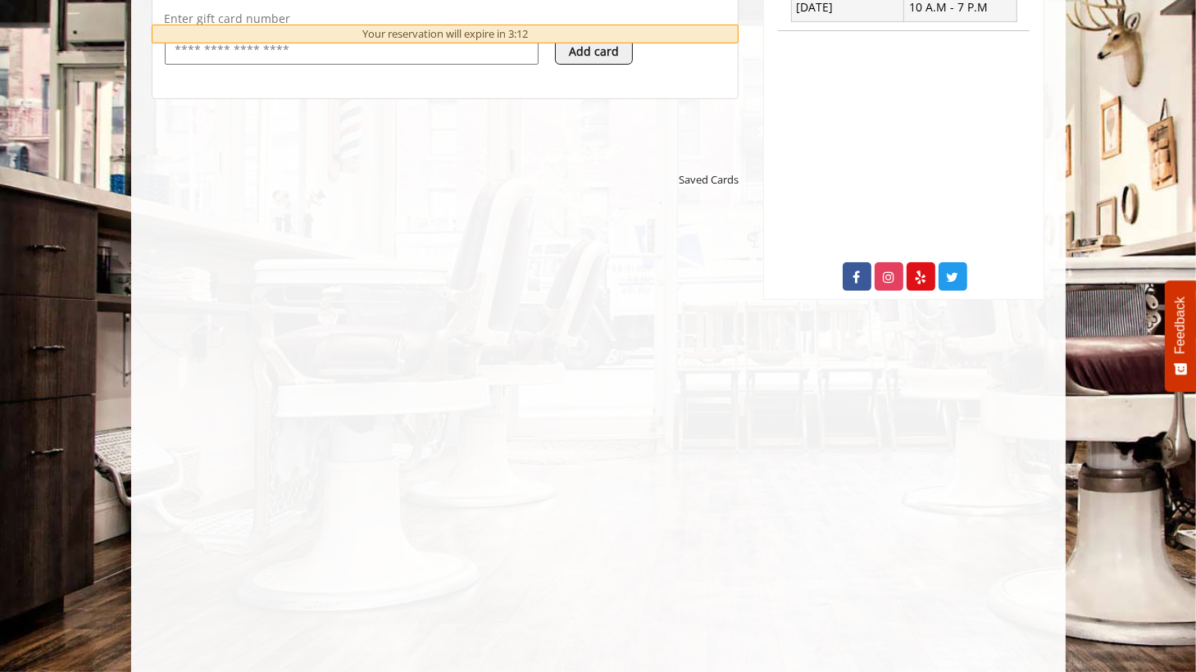
scroll to position [551, 0]
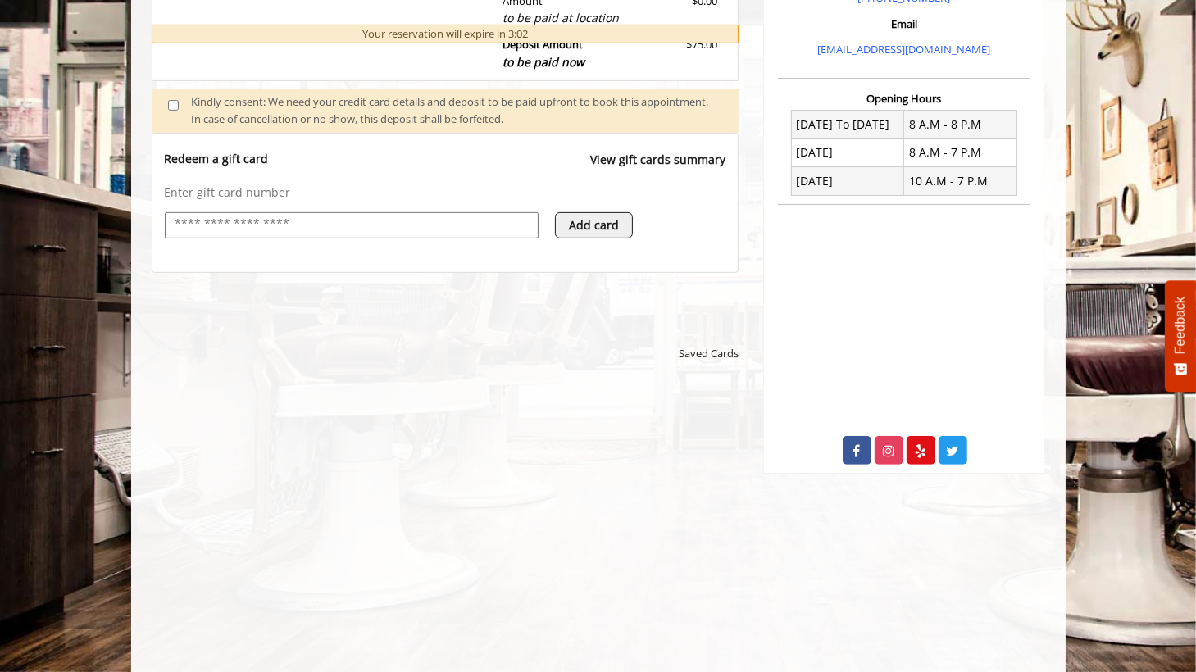
click at [519, 347] on div "Saved Cards" at bounding box center [592, 353] width 294 height 17
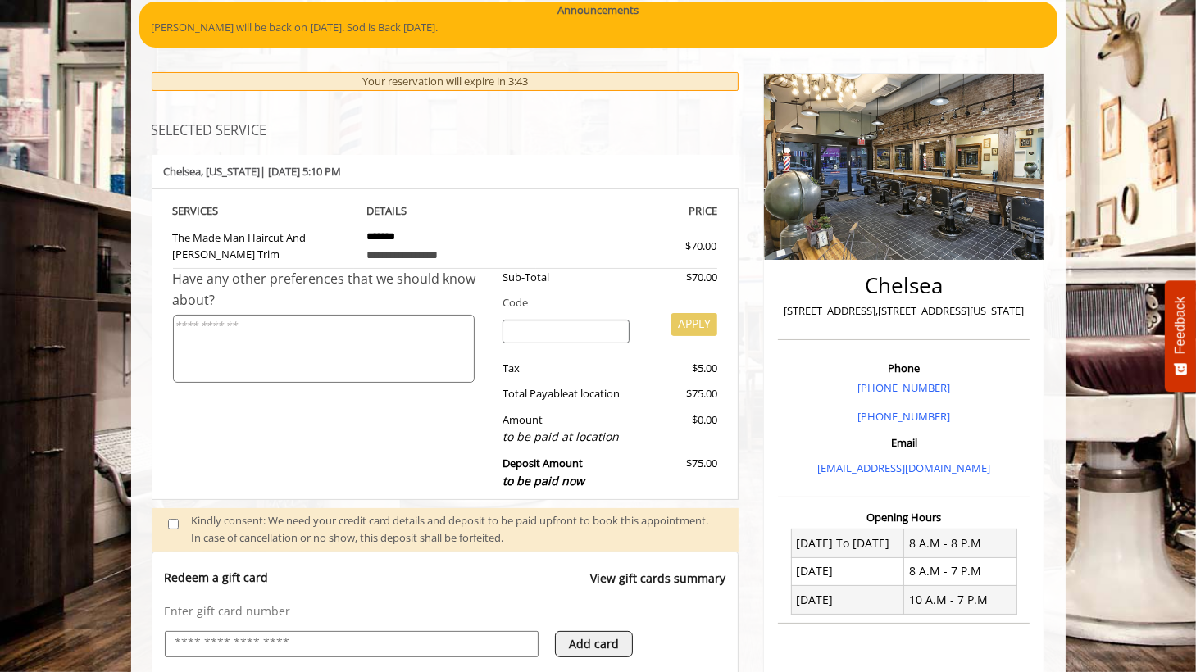
scroll to position [0, 0]
